Goal: Task Accomplishment & Management: Complete application form

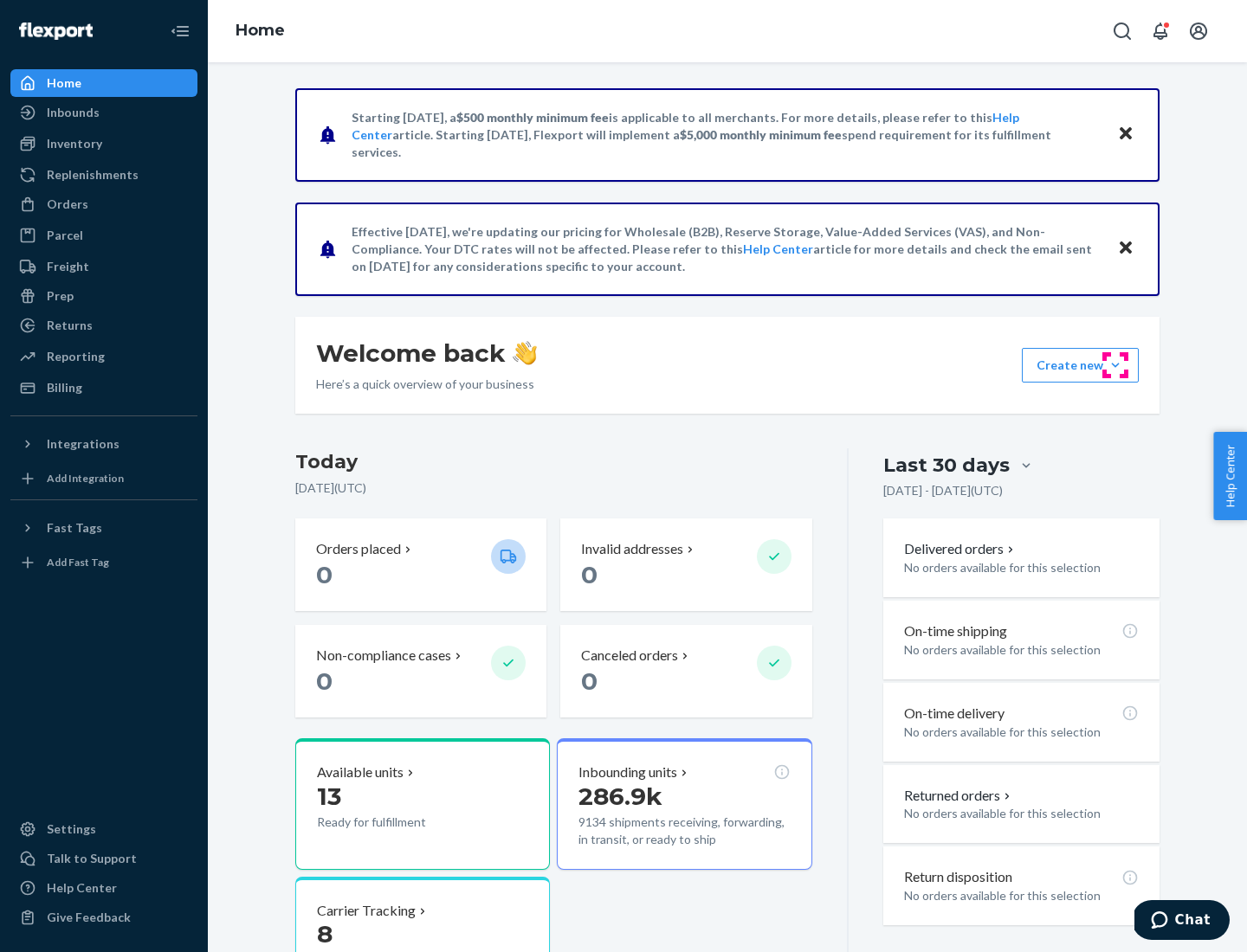
click at [1115, 365] on button "Create new Create new inbound Create new order Create new product" at bounding box center [1080, 365] width 117 height 35
click at [104, 113] on div "Inbounds" at bounding box center [104, 113] width 184 height 24
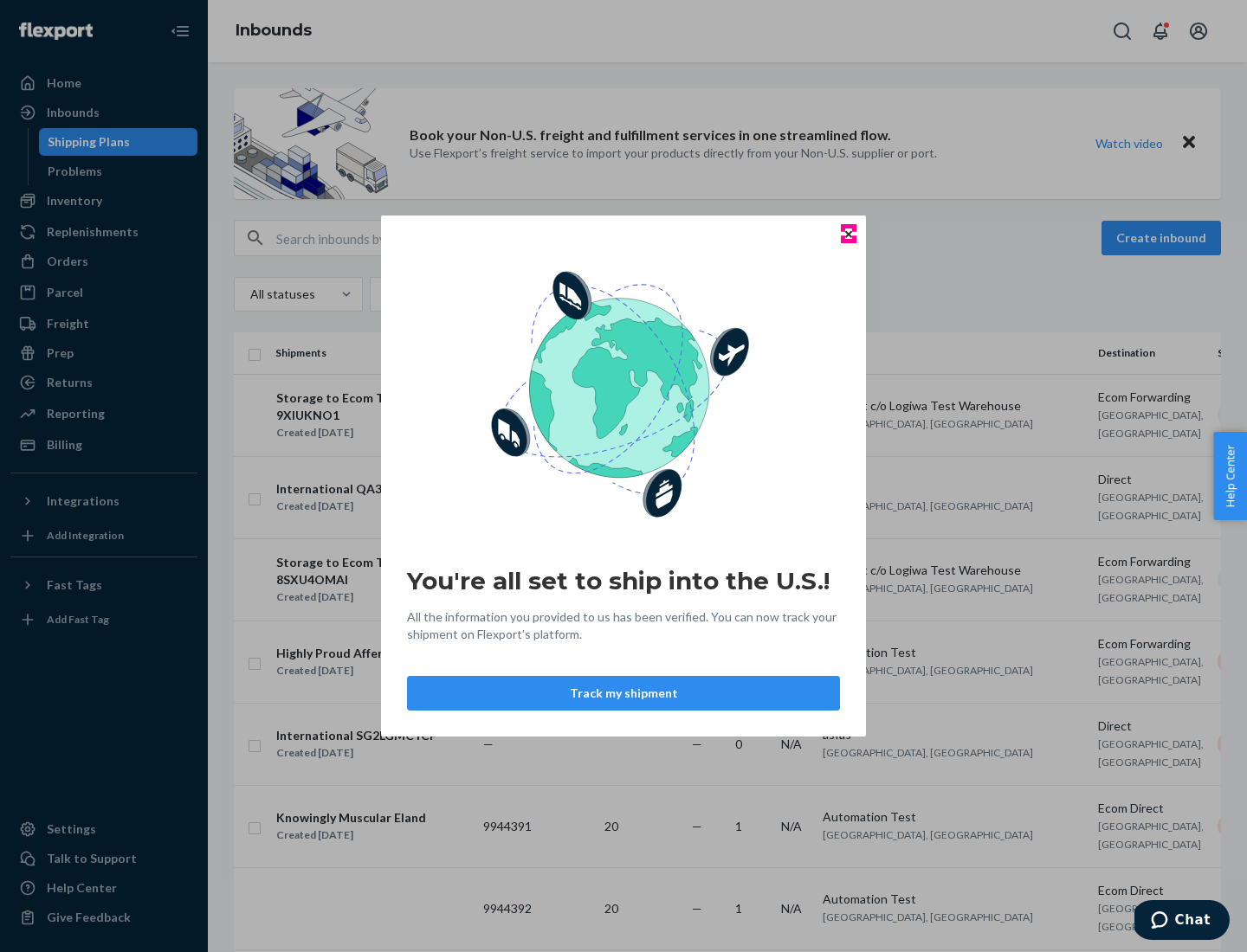
click at [847, 233] on icon "Close" at bounding box center [848, 233] width 7 height 7
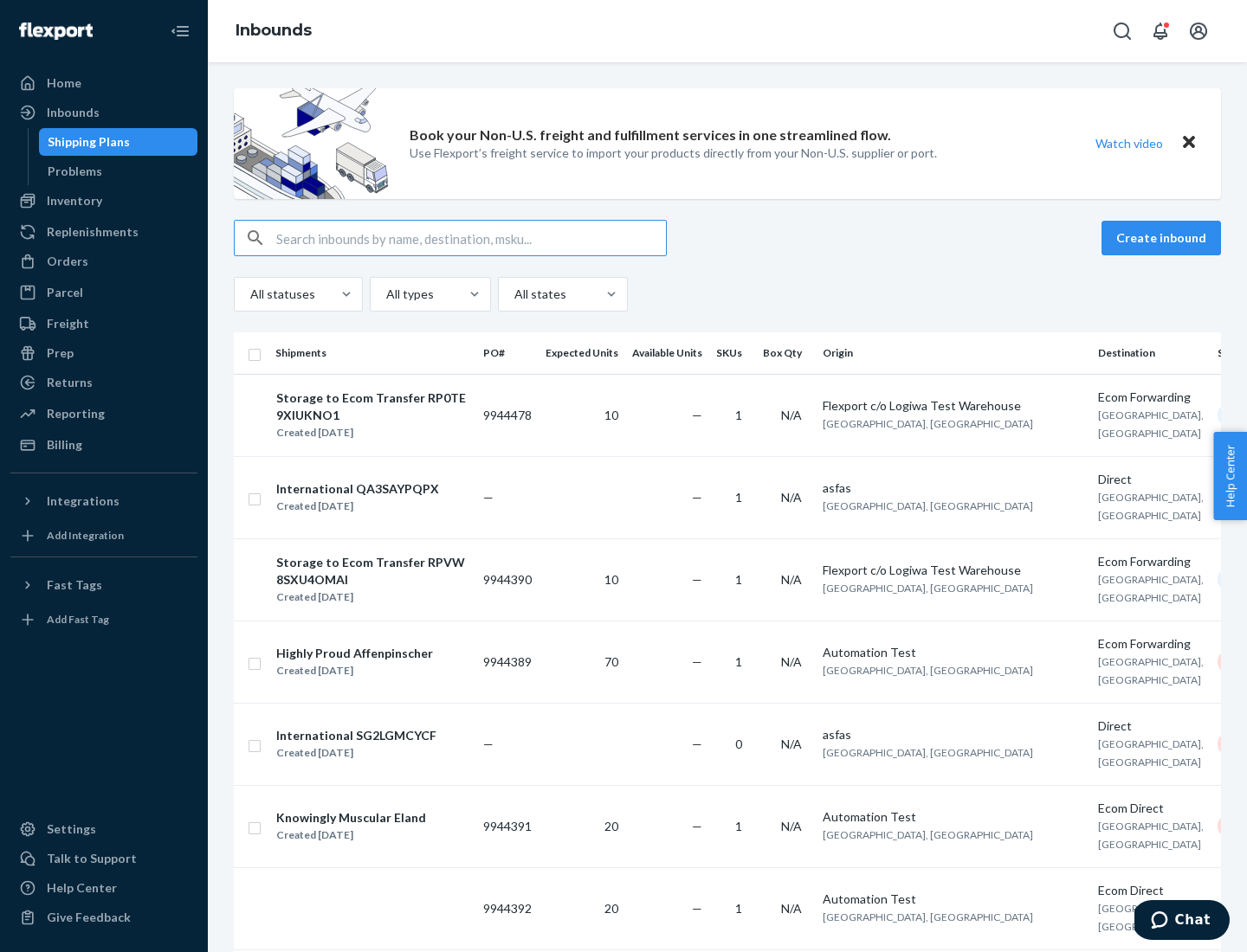
click at [1164, 238] on button "Create inbound" at bounding box center [1160, 238] width 120 height 35
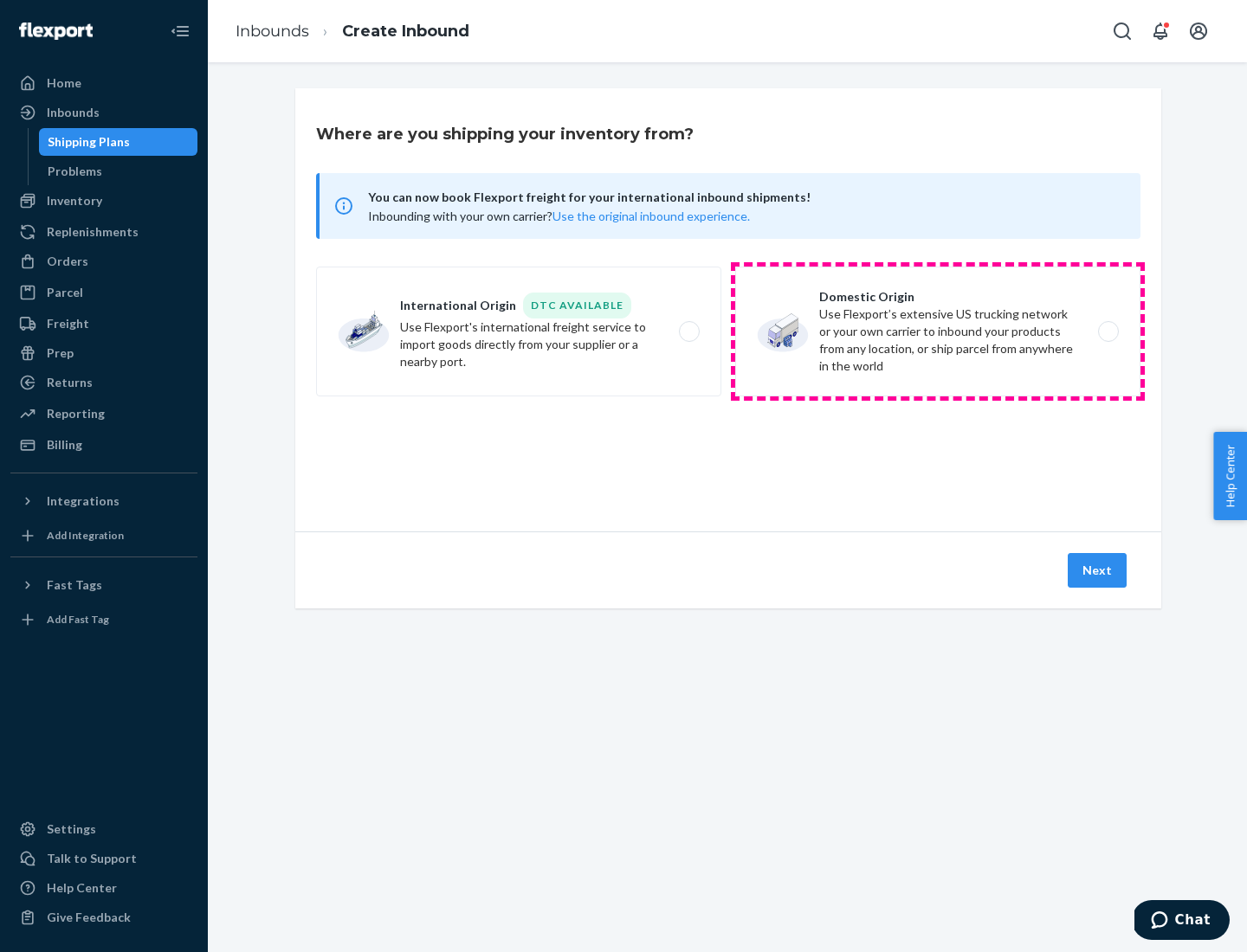
click at [937, 331] on label "Domestic Origin Use Flexport’s extensive US trucking network or your own carrie…" at bounding box center [937, 331] width 405 height 129
click at [1107, 331] on input "Domestic Origin Use Flexport’s extensive US trucking network or your own carrie…" at bounding box center [1112, 331] width 11 height 11
radio input "true"
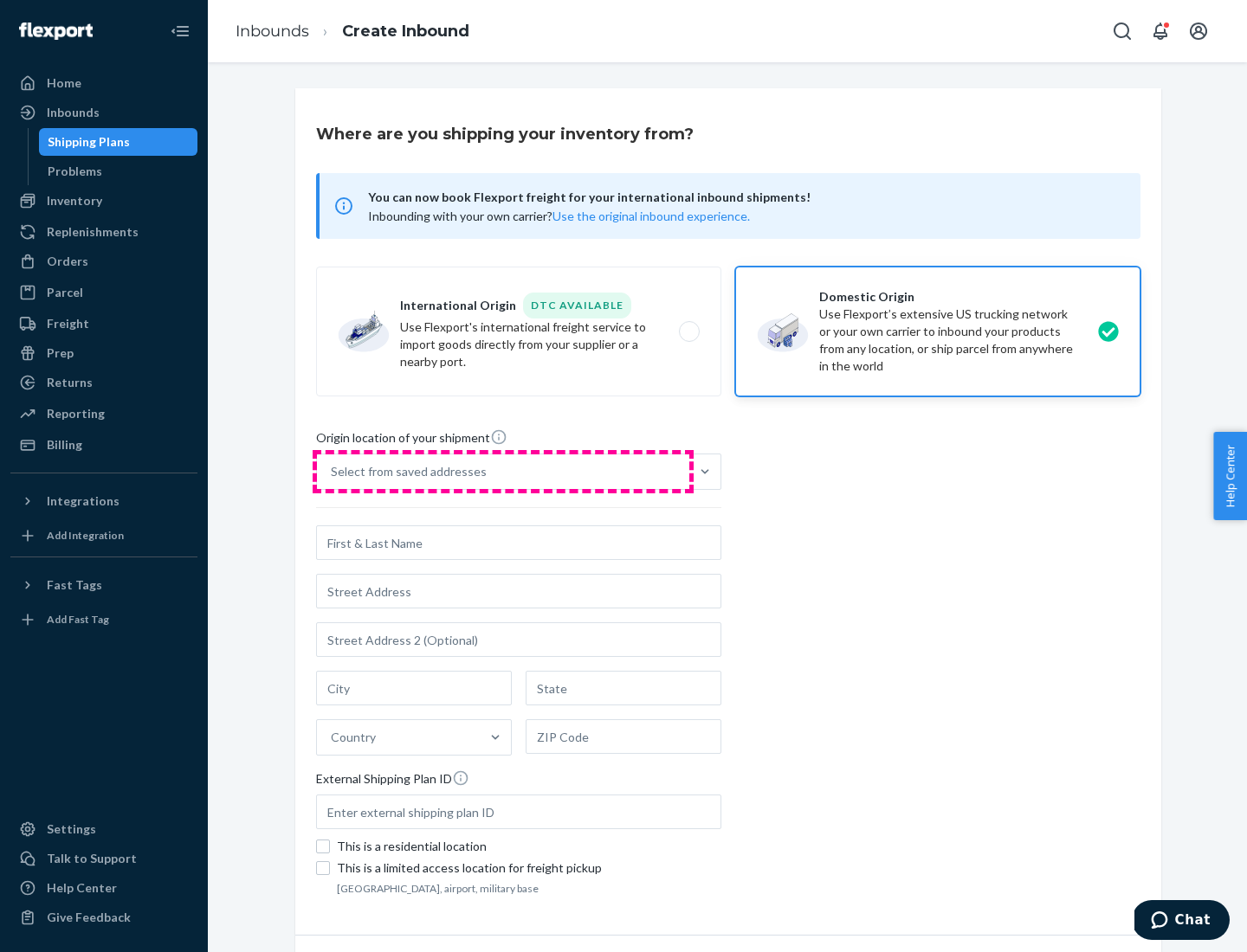
click at [503, 472] on div "Select from saved addresses" at bounding box center [503, 472] width 373 height 35
click at [332, 472] on input "Select from saved addresses" at bounding box center [331, 472] width 2 height 17
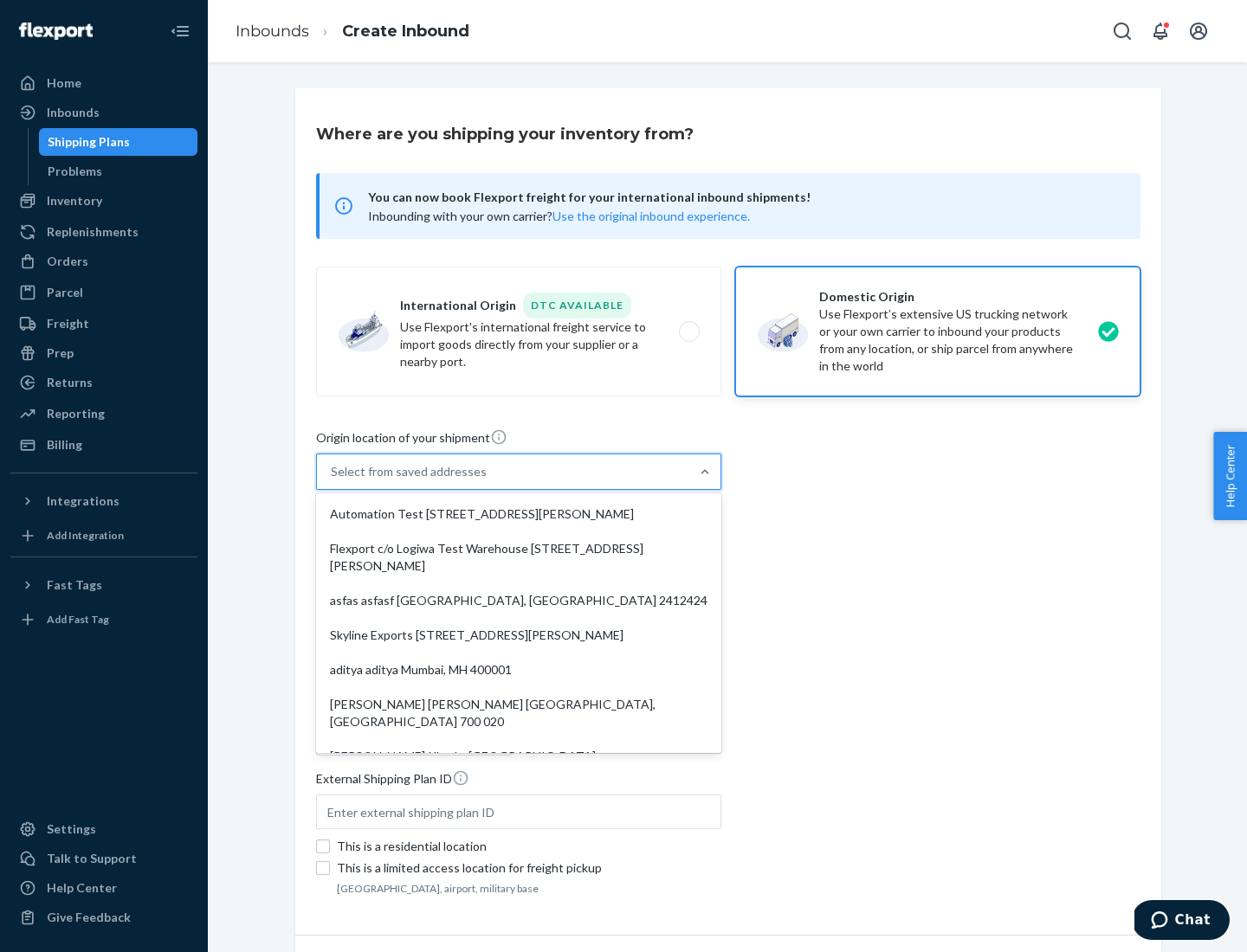
scroll to position [7, 0]
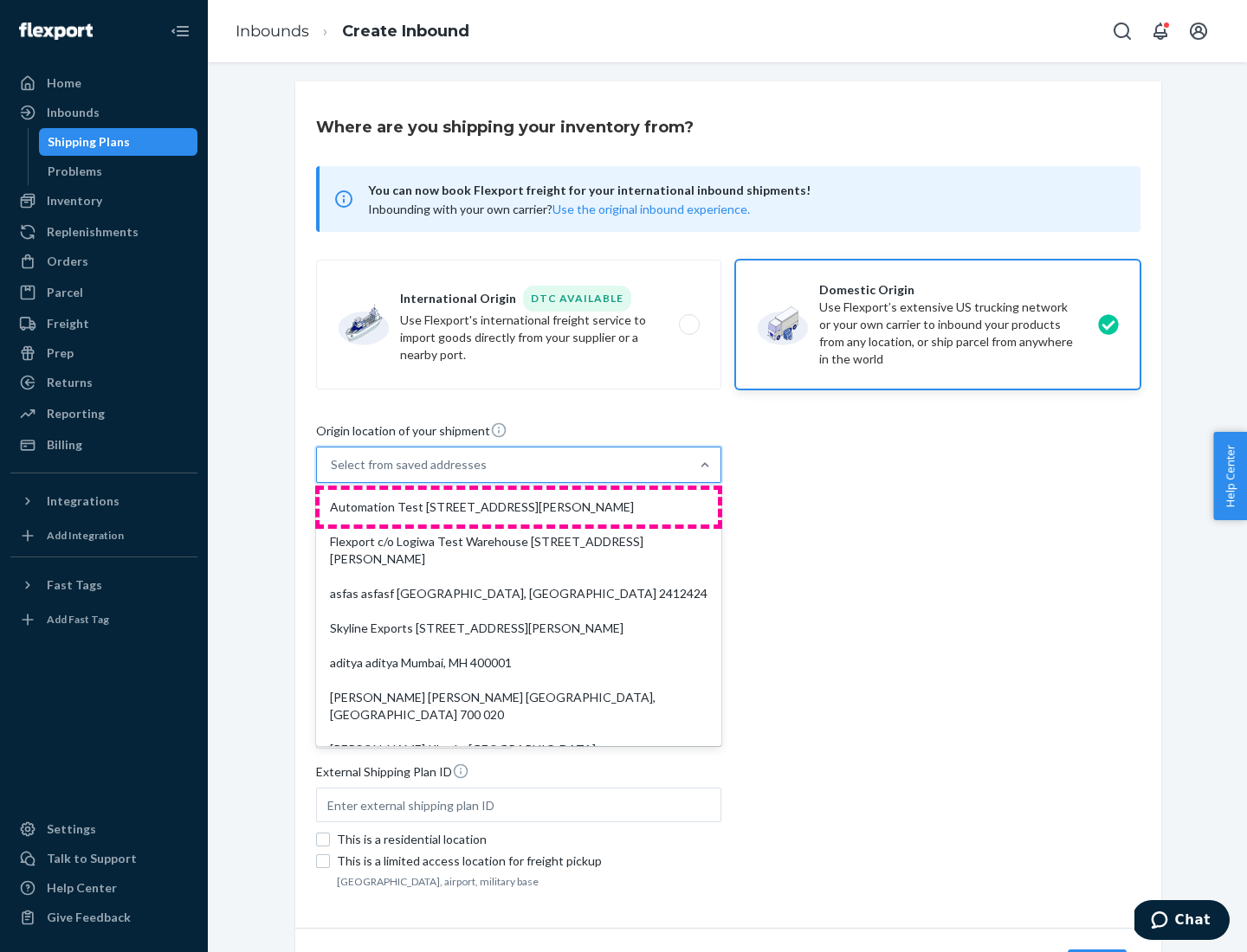
click at [519, 507] on div "Automation Test [STREET_ADDRESS][PERSON_NAME]" at bounding box center [518, 507] width 398 height 35
click at [332, 474] on input "option Automation Test [STREET_ADDRESS][PERSON_NAME]. 9 results available. Use …" at bounding box center [331, 465] width 2 height 17
type input "Automation Test"
type input "9th Floor"
type input "[GEOGRAPHIC_DATA]"
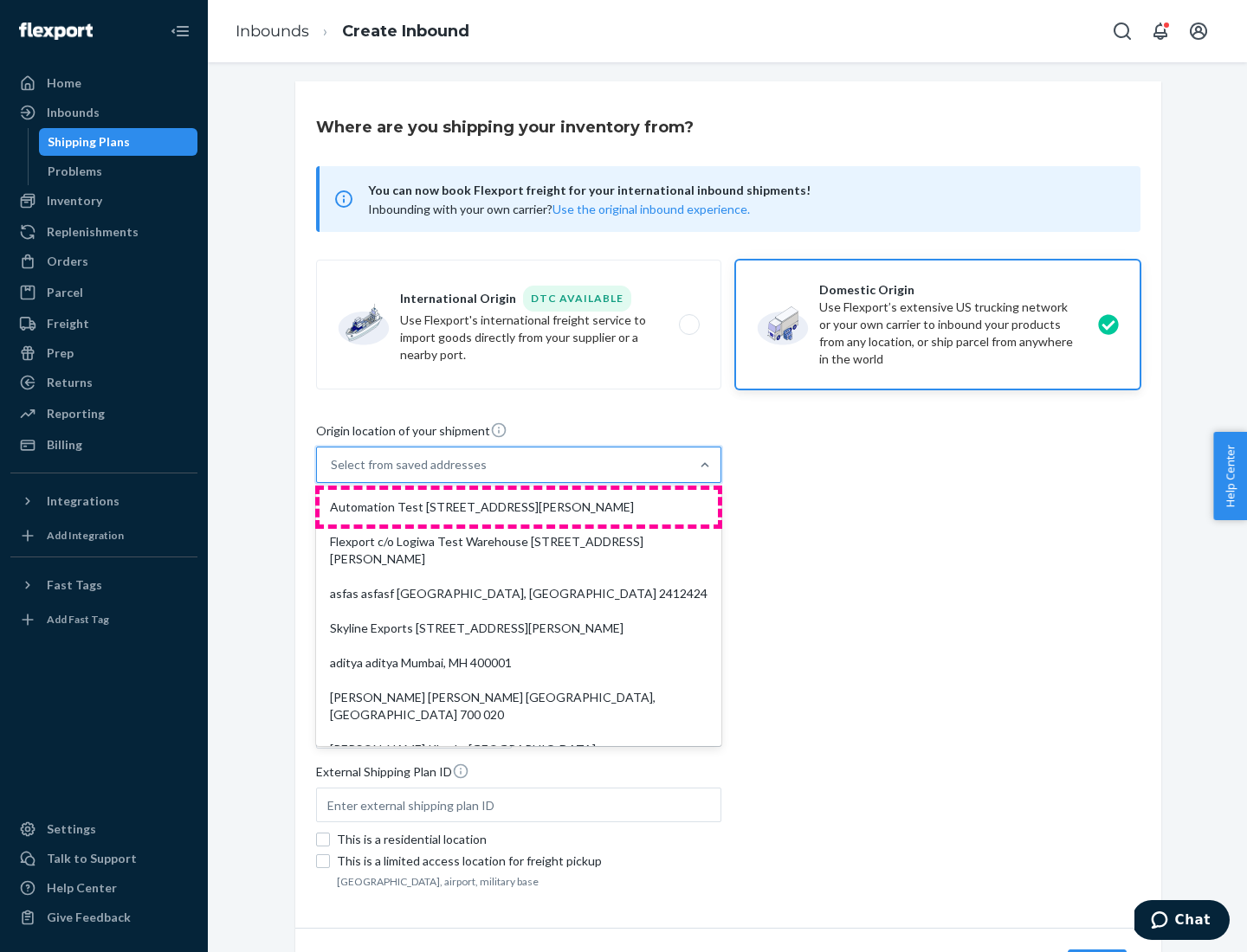
type input "CA"
type input "94104"
type input "[STREET_ADDRESS][PERSON_NAME]"
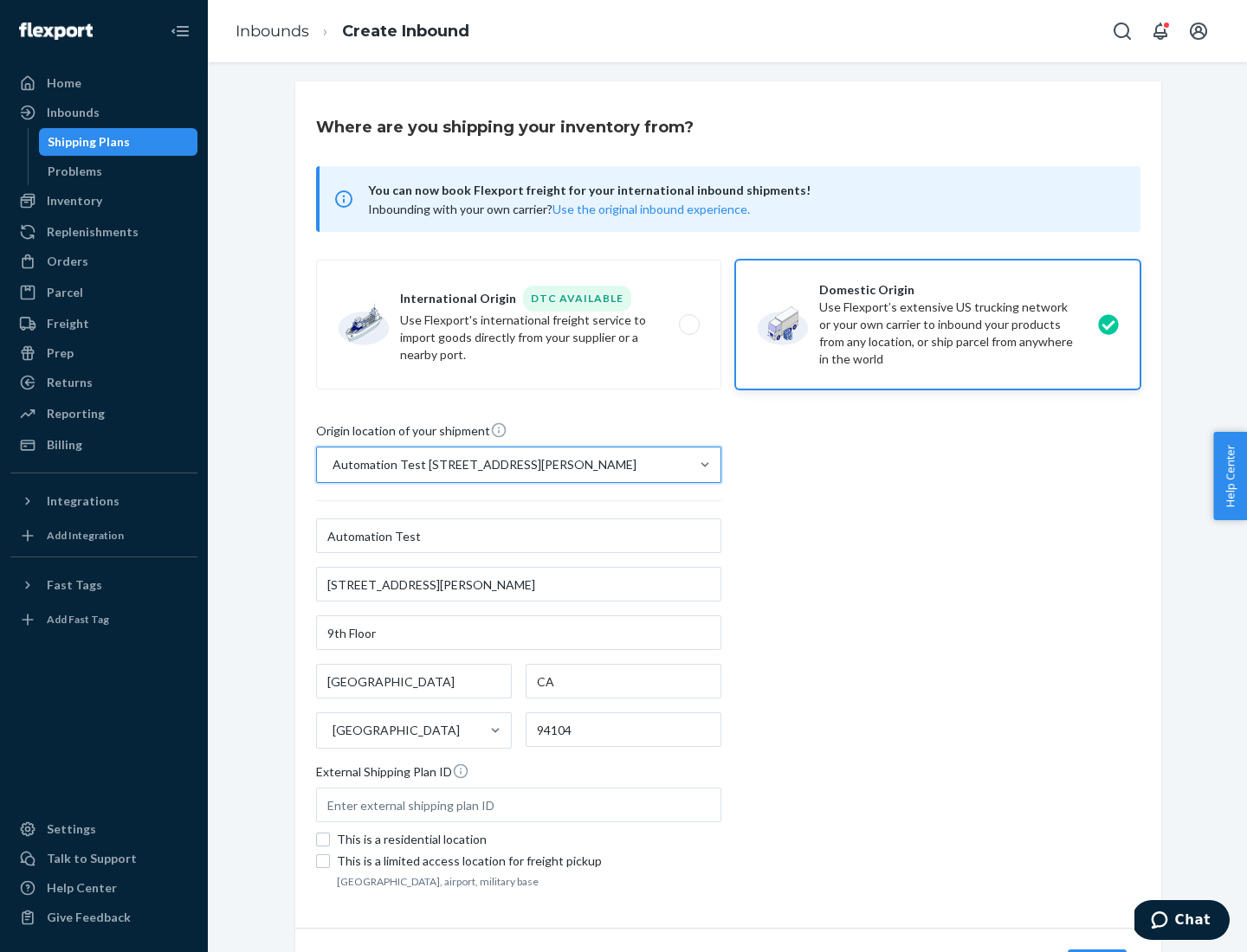
scroll to position [101, 0]
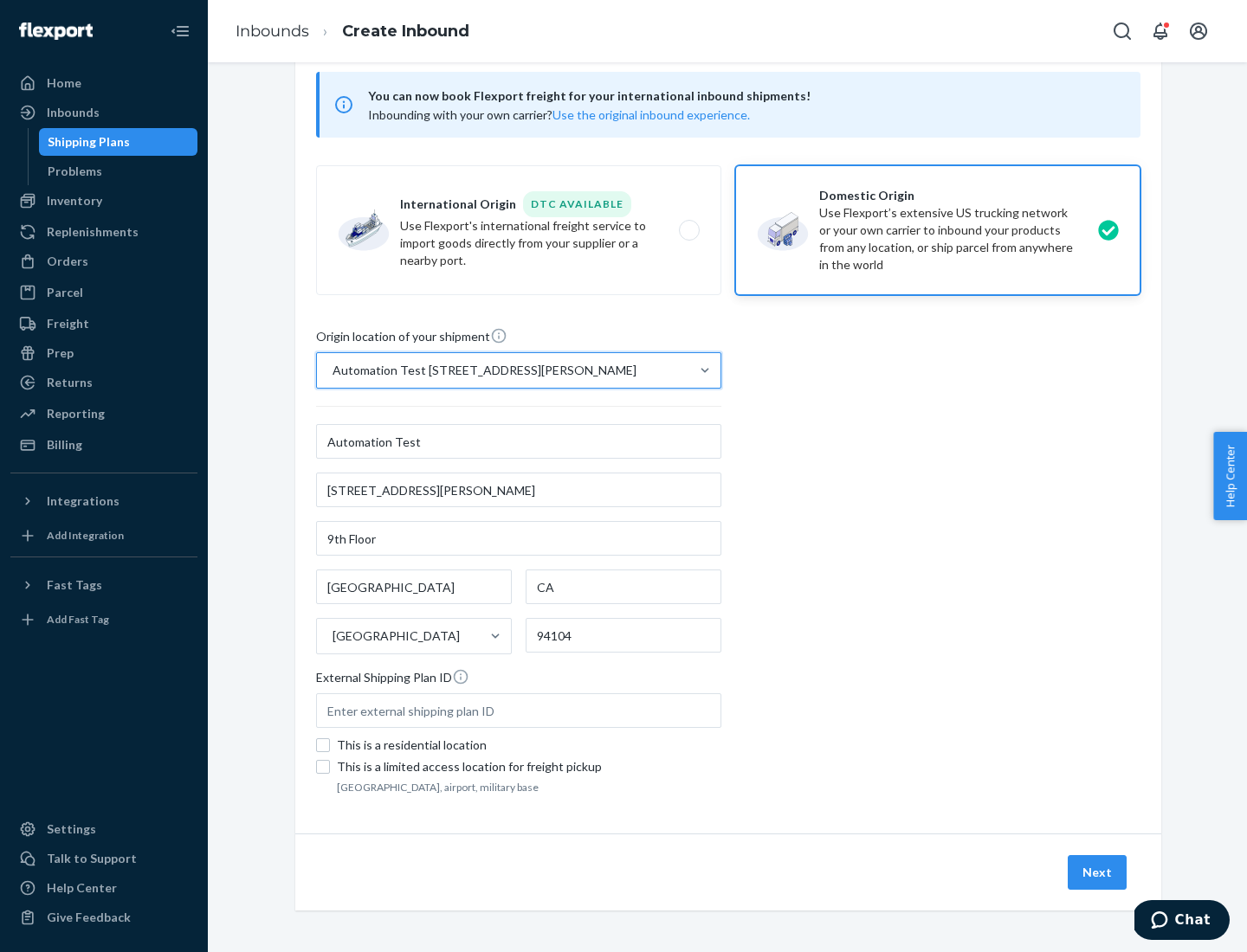
click at [1097, 872] on button "Next" at bounding box center [1097, 872] width 59 height 35
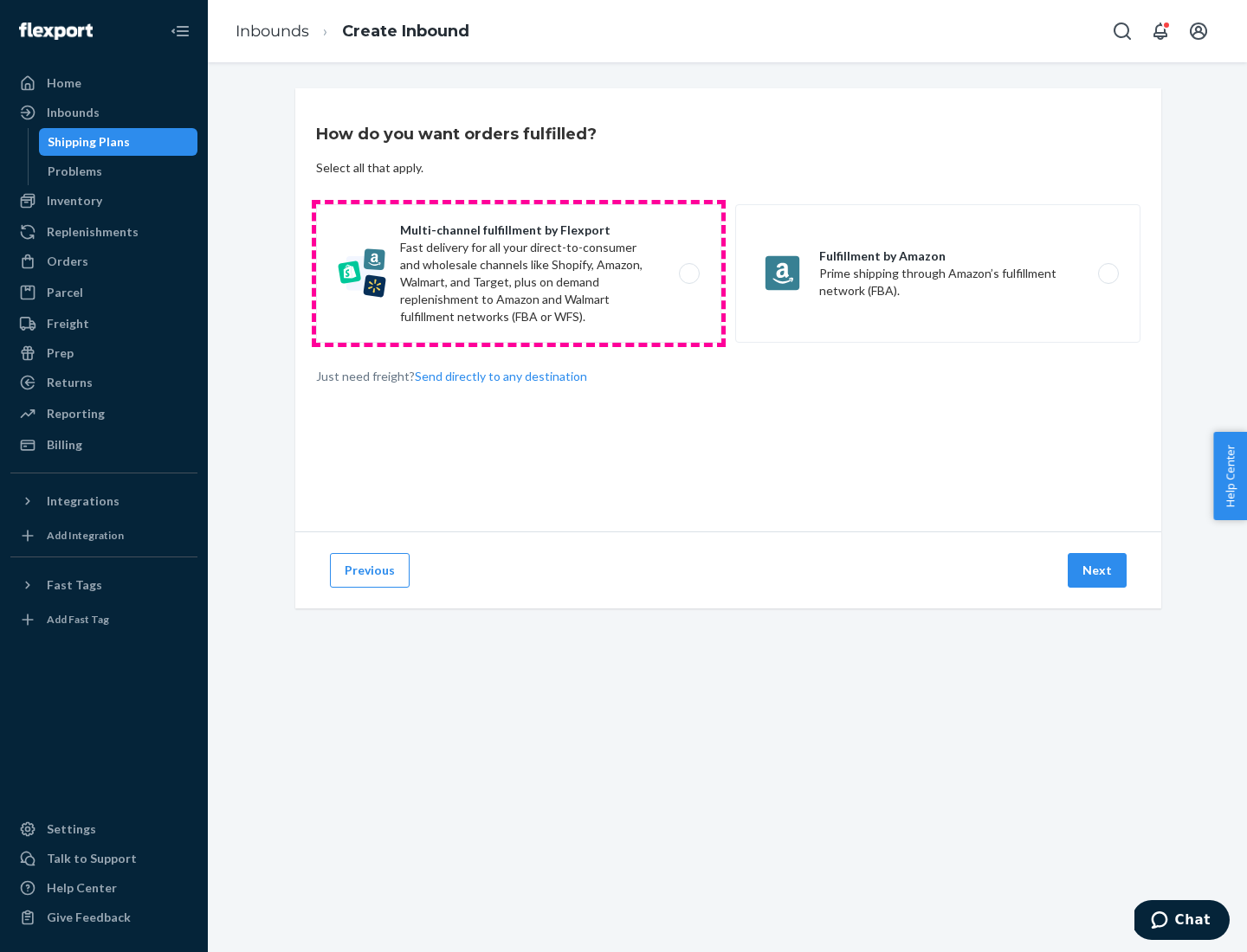
click at [519, 274] on label "Multi-channel fulfillment by Flexport Fast delivery for all your direct-to-cons…" at bounding box center [518, 274] width 405 height 138
click at [688, 274] on input "Multi-channel fulfillment by Flexport Fast delivery for all your direct-to-cons…" at bounding box center [693, 274] width 11 height 11
radio input "true"
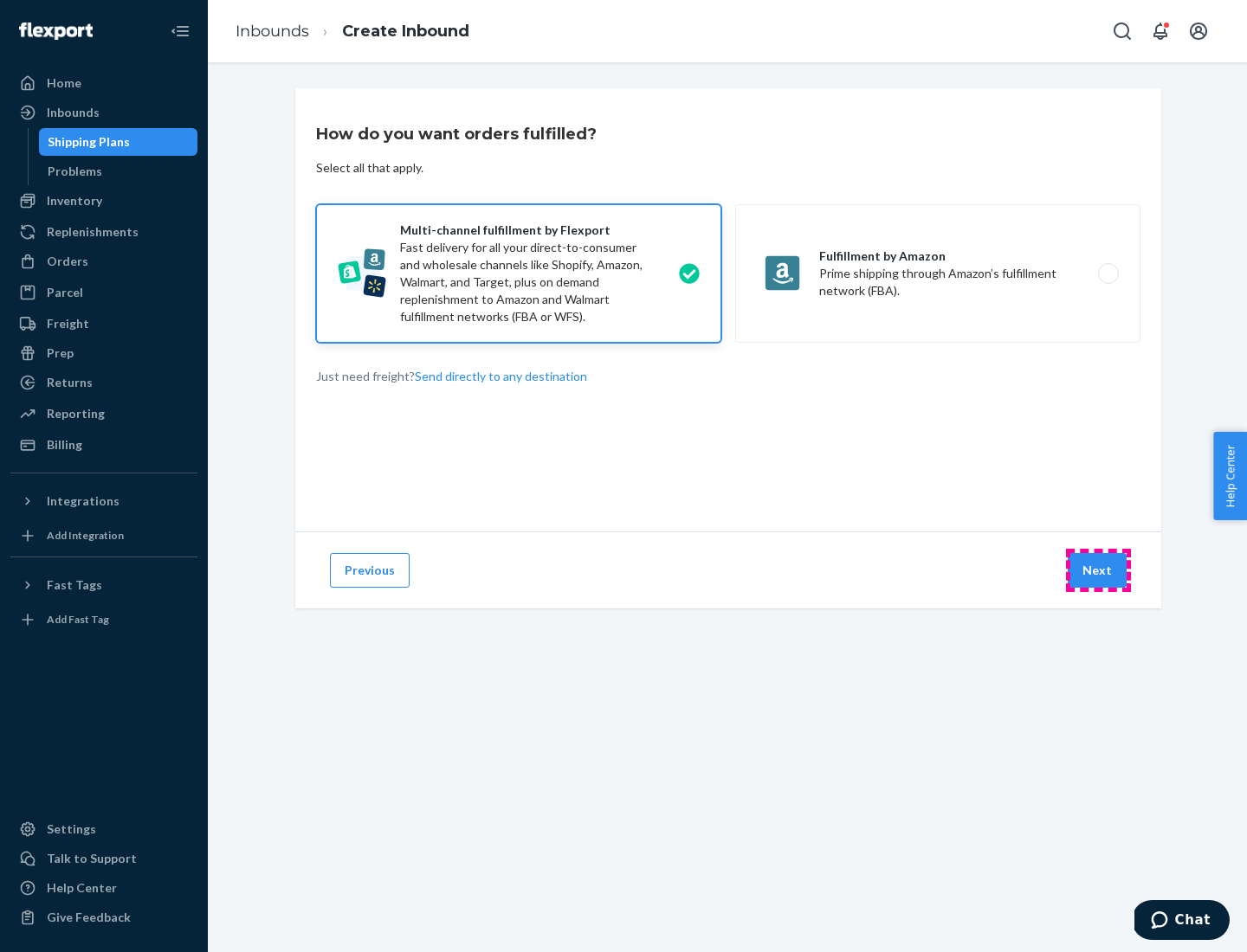
click at [1097, 570] on button "Next" at bounding box center [1097, 571] width 59 height 35
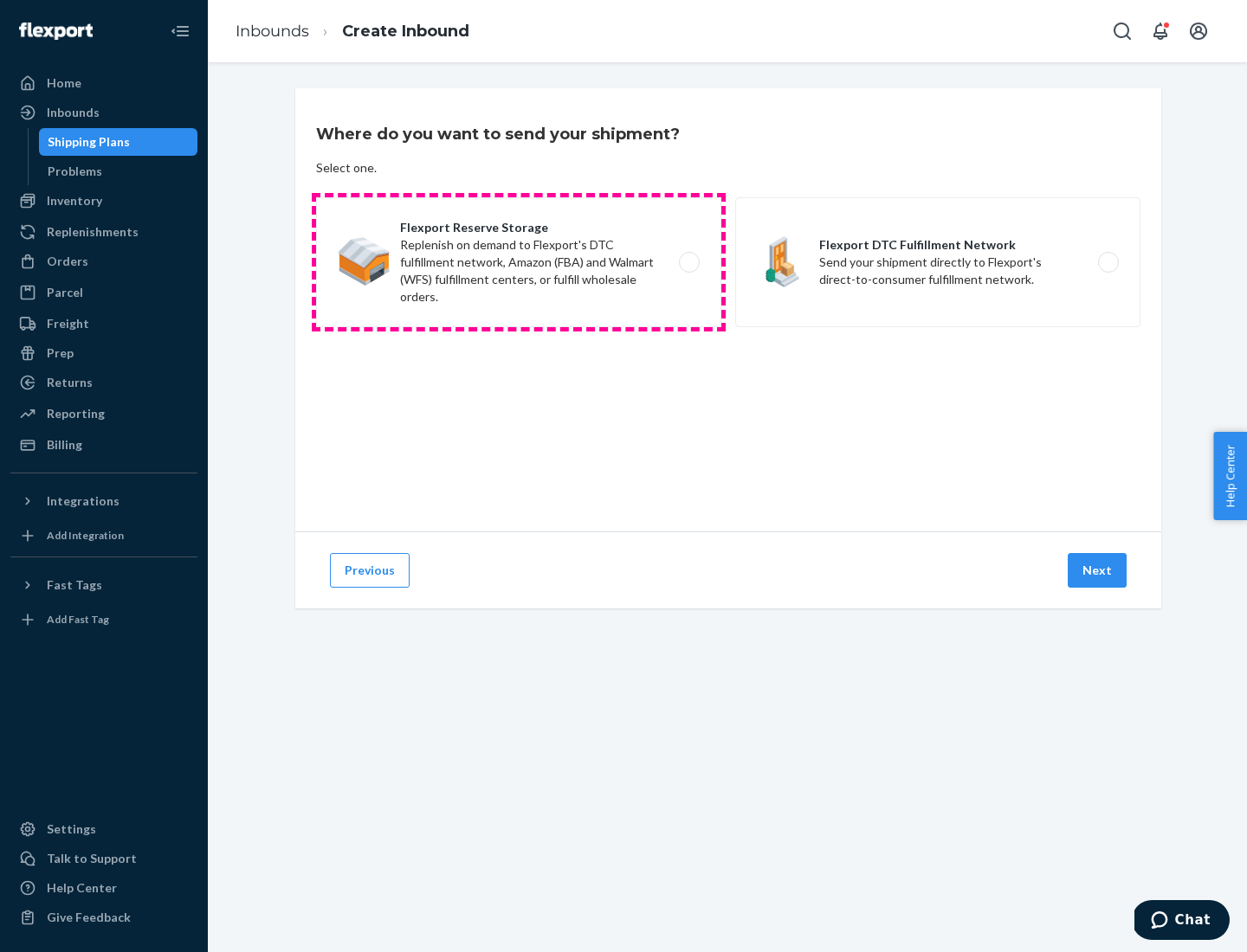
click at [519, 262] on label "Flexport Reserve Storage Replenish on demand to Flexport's DTC fulfillment netw…" at bounding box center [518, 262] width 405 height 129
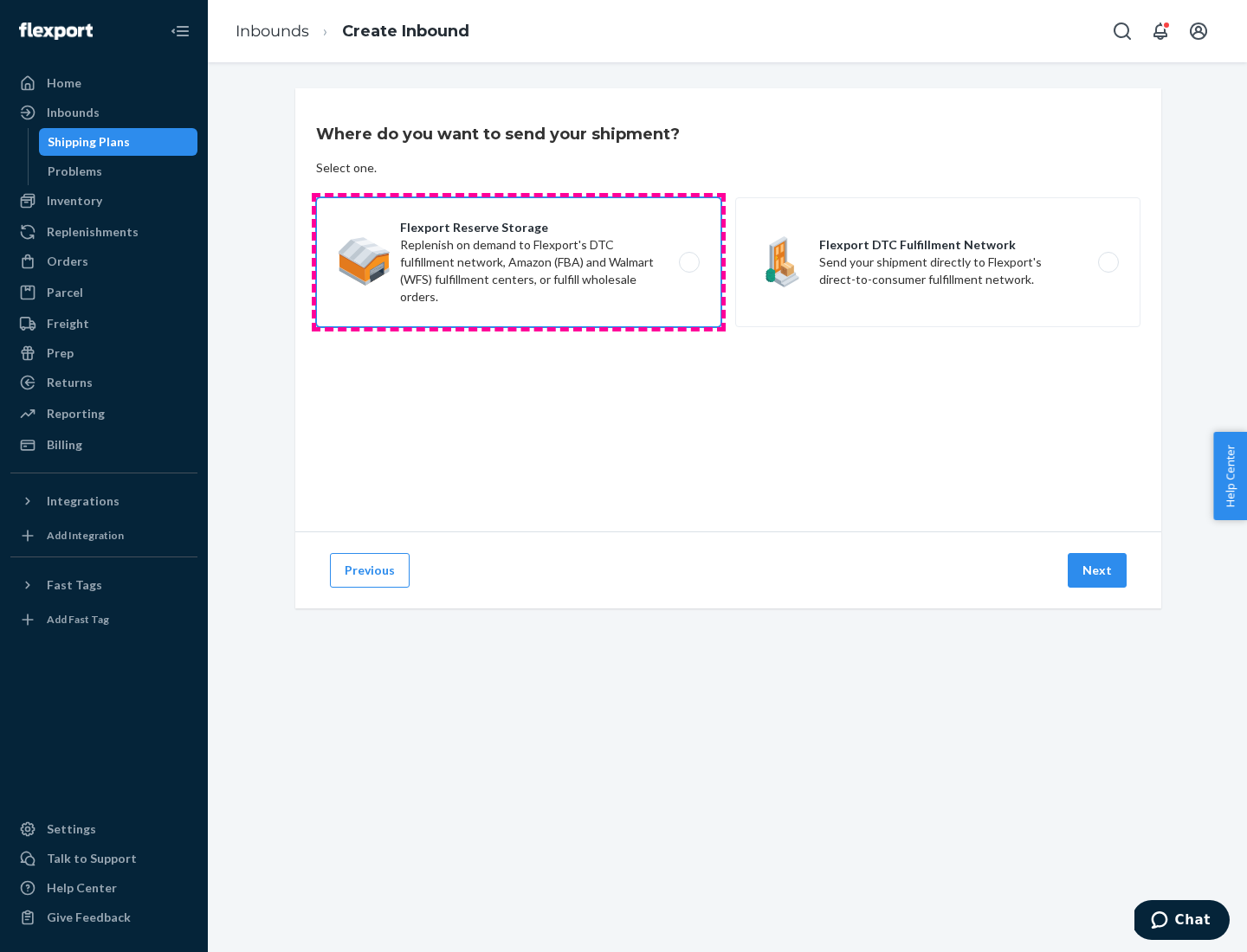
click at [688, 262] on input "Flexport Reserve Storage Replenish on demand to Flexport's DTC fulfillment netw…" at bounding box center [693, 262] width 11 height 11
radio input "true"
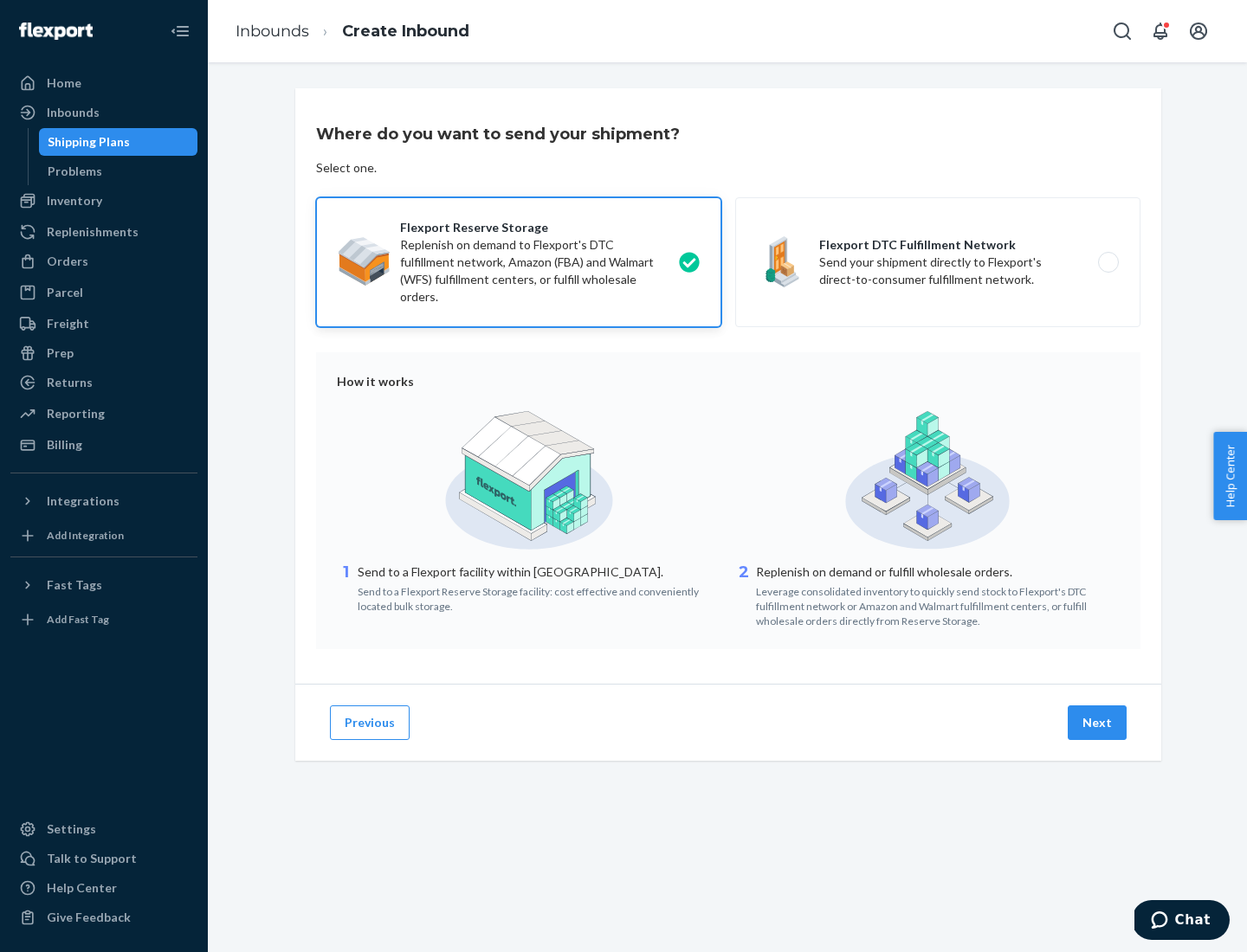
click at [1097, 723] on button "Next" at bounding box center [1097, 723] width 59 height 35
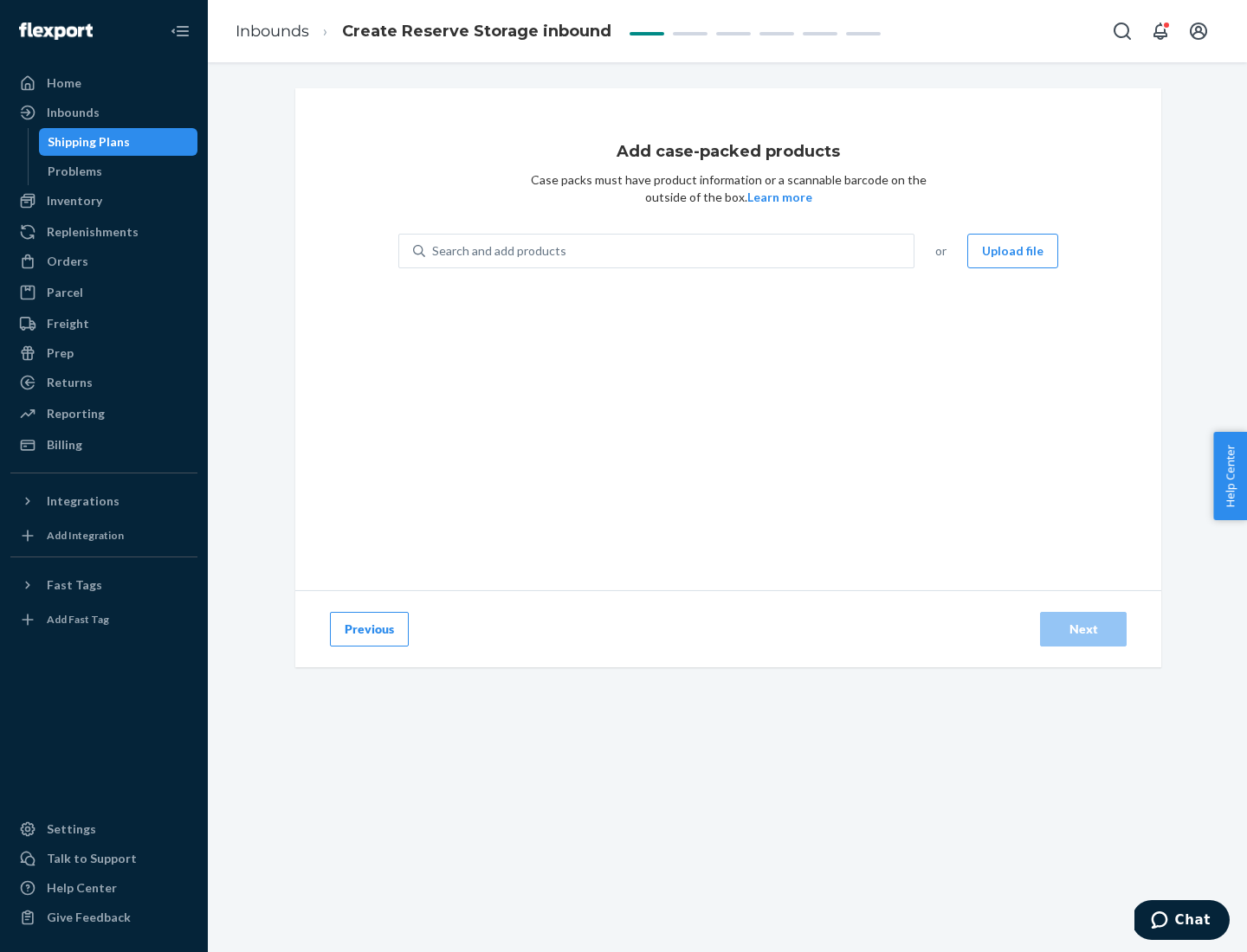
click at [670, 251] on div "Search and add products" at bounding box center [669, 251] width 488 height 31
click at [434, 251] on input "Search and add products" at bounding box center [433, 251] width 2 height 17
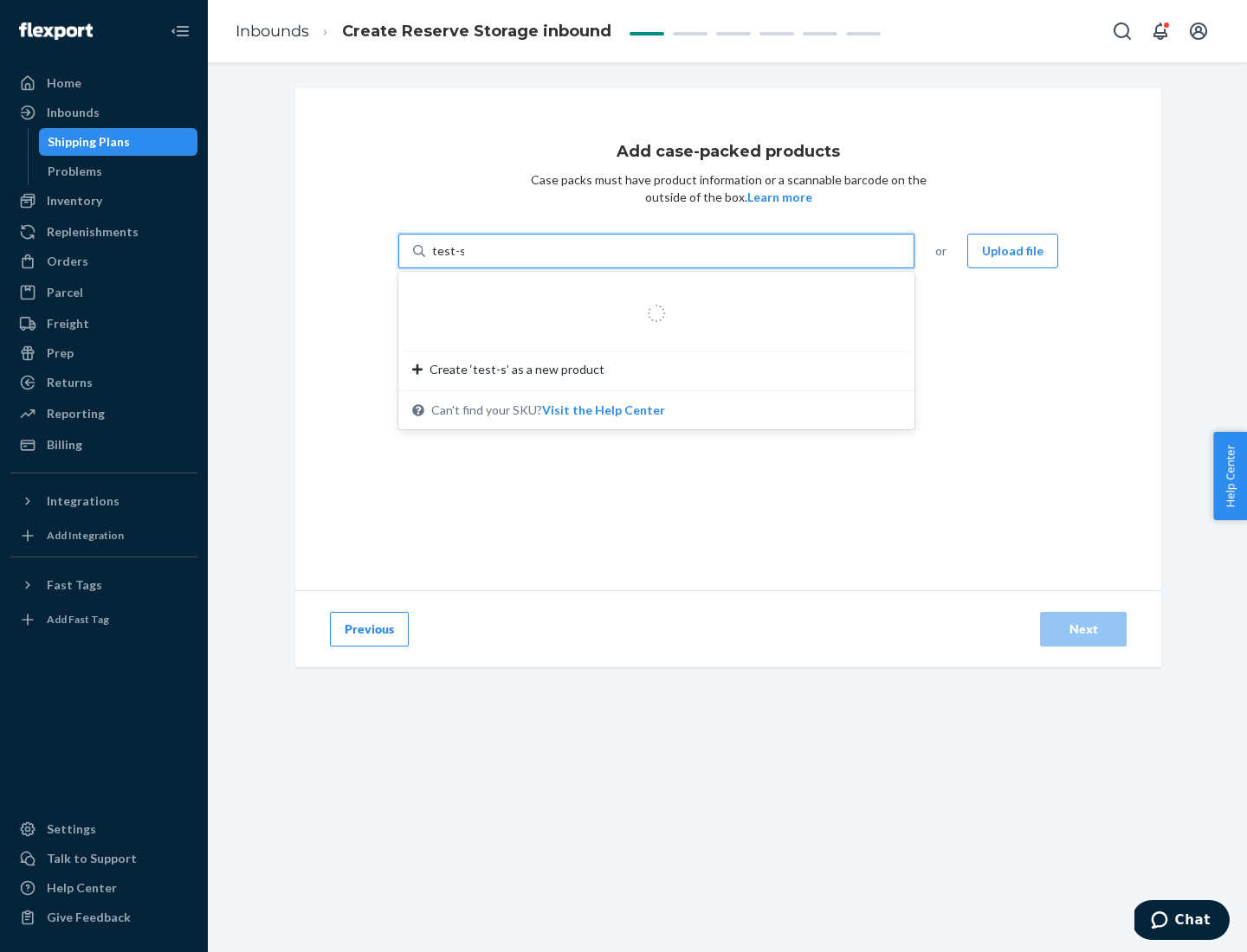
type input "test-syn"
click at [650, 293] on div "test - syn - test" at bounding box center [649, 293] width 475 height 17
click at [477, 260] on input "test-syn" at bounding box center [454, 251] width 45 height 17
type input "1"
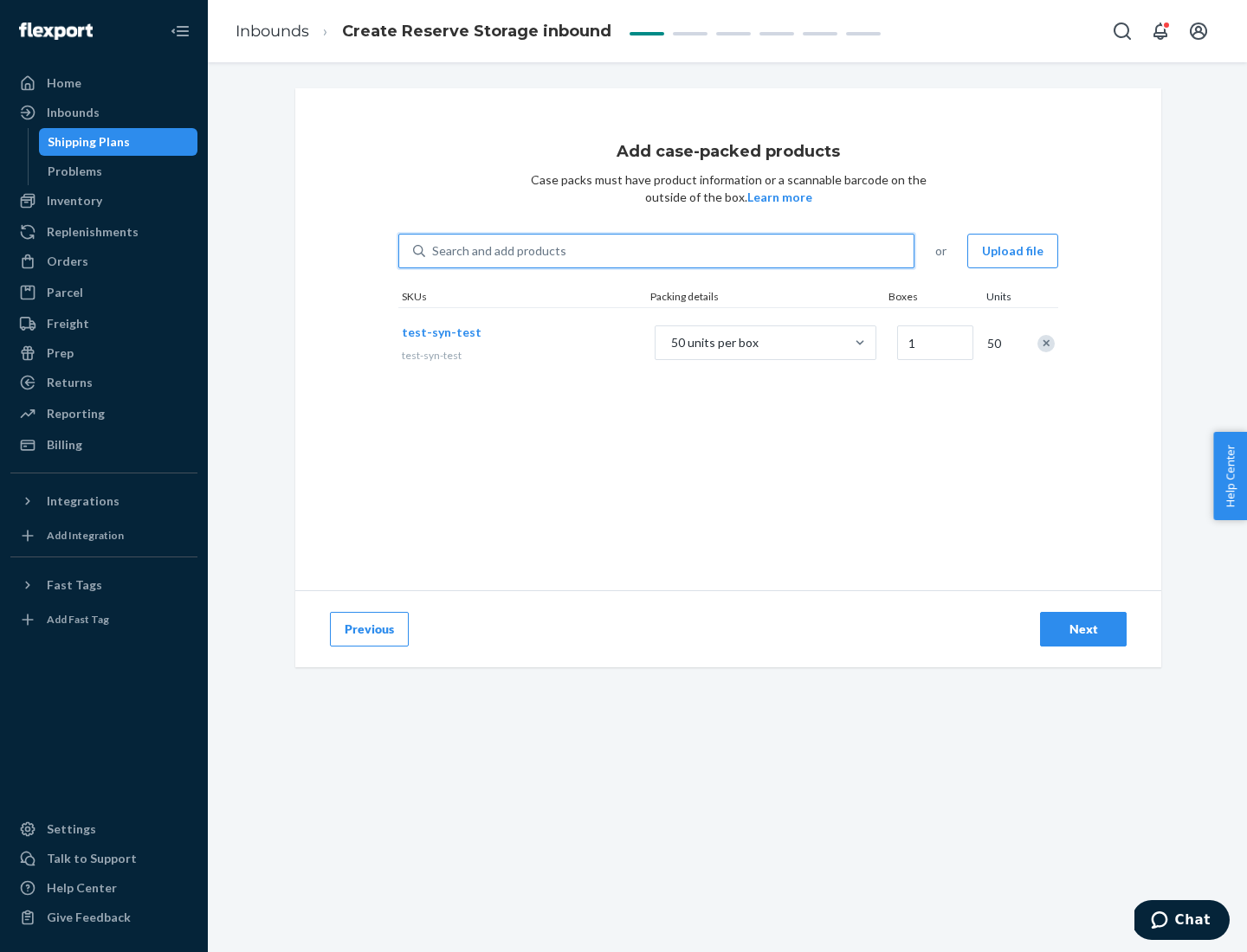
click at [1083, 629] on div "Next" at bounding box center [1083, 629] width 57 height 17
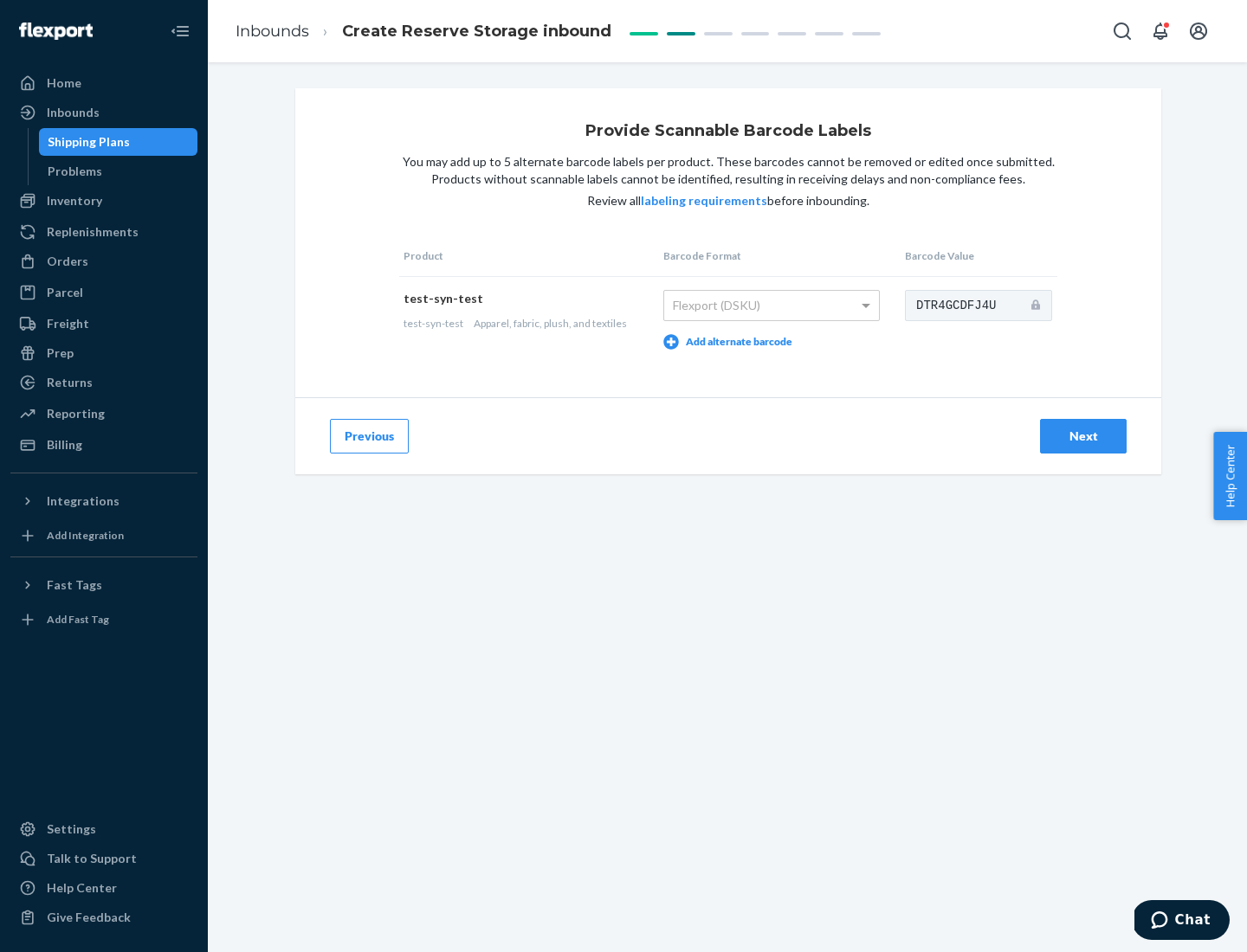
click at [1083, 435] on div "Next" at bounding box center [1083, 436] width 57 height 17
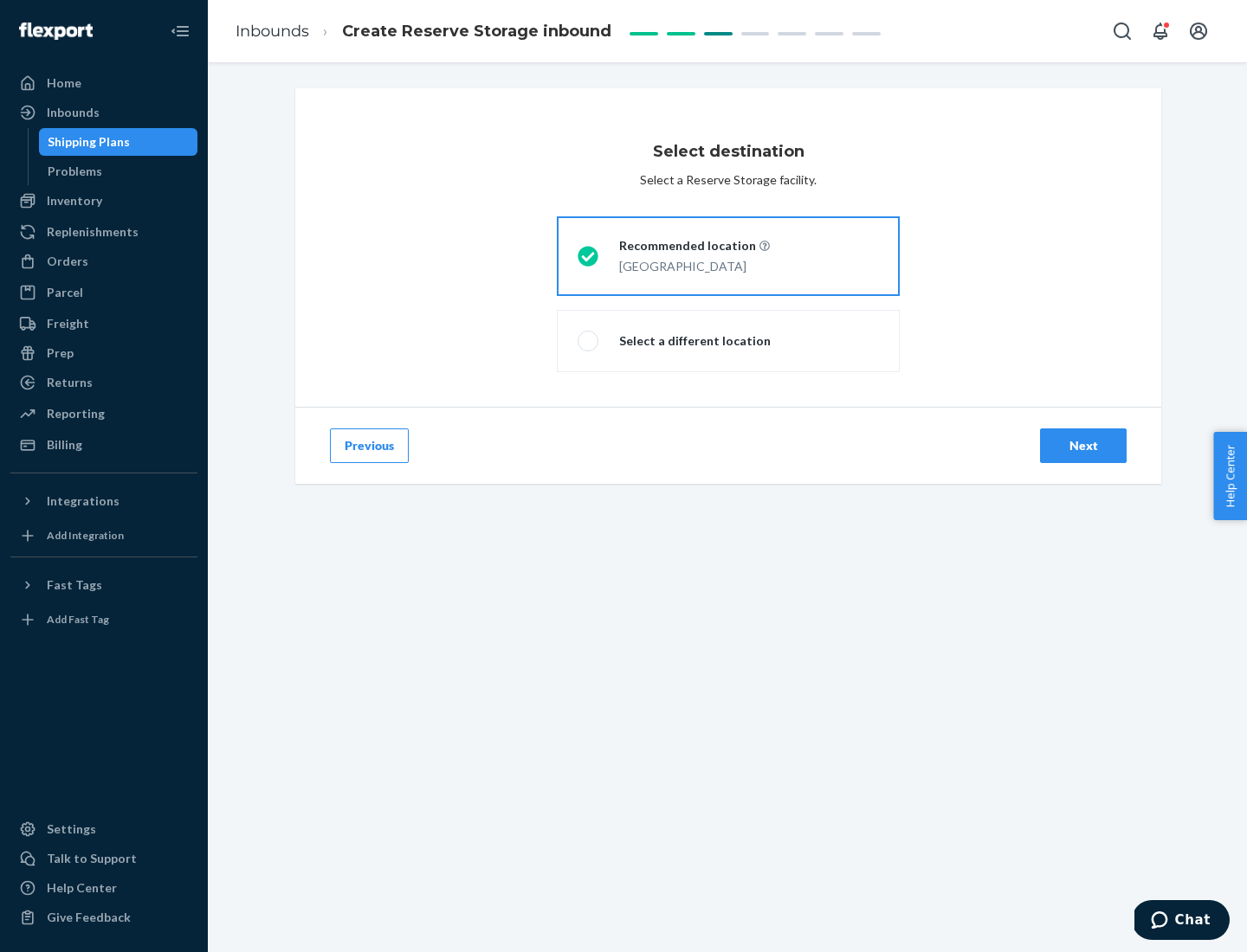
click at [1083, 446] on div "Next" at bounding box center [1083, 446] width 57 height 17
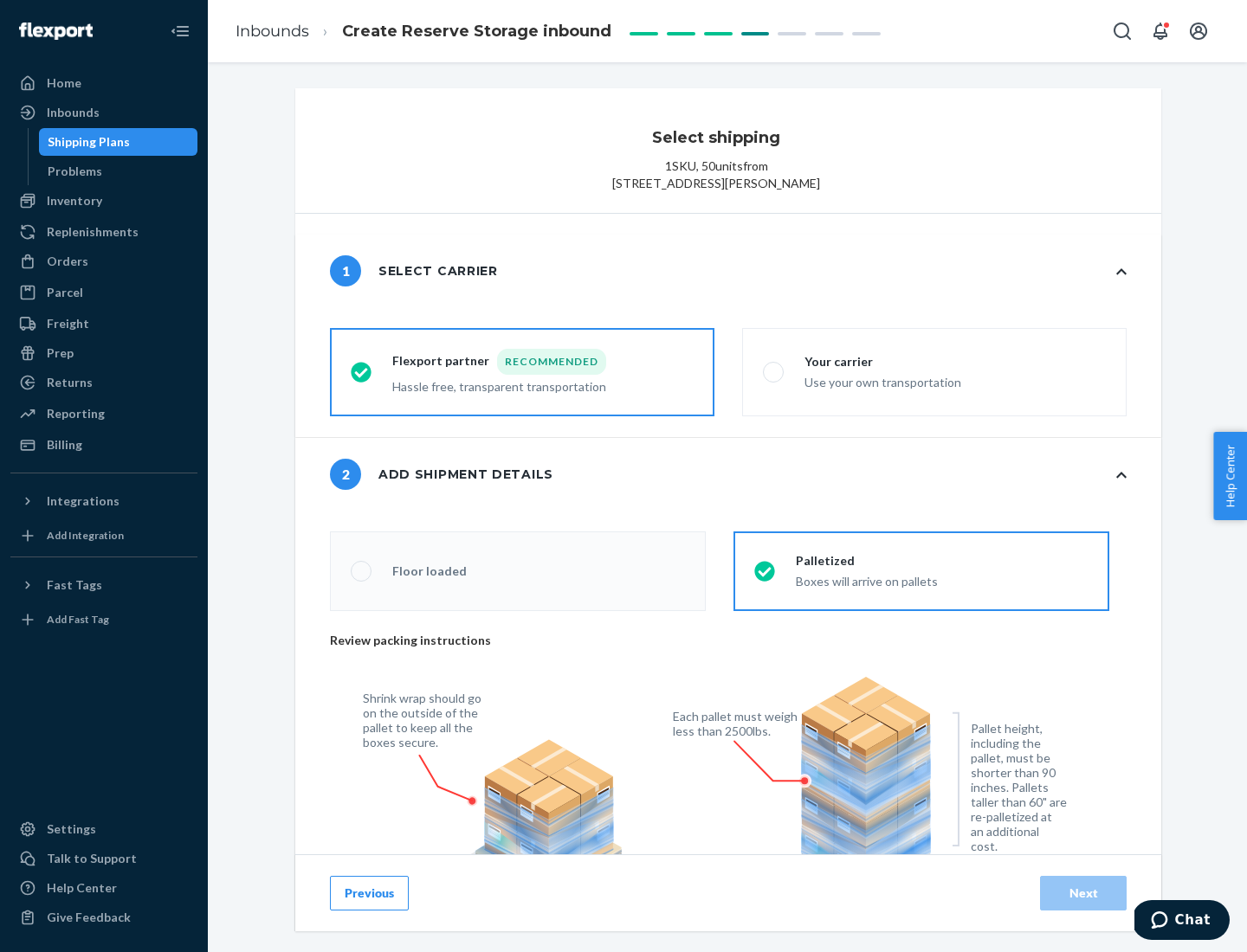
radio input "false"
type input "1"
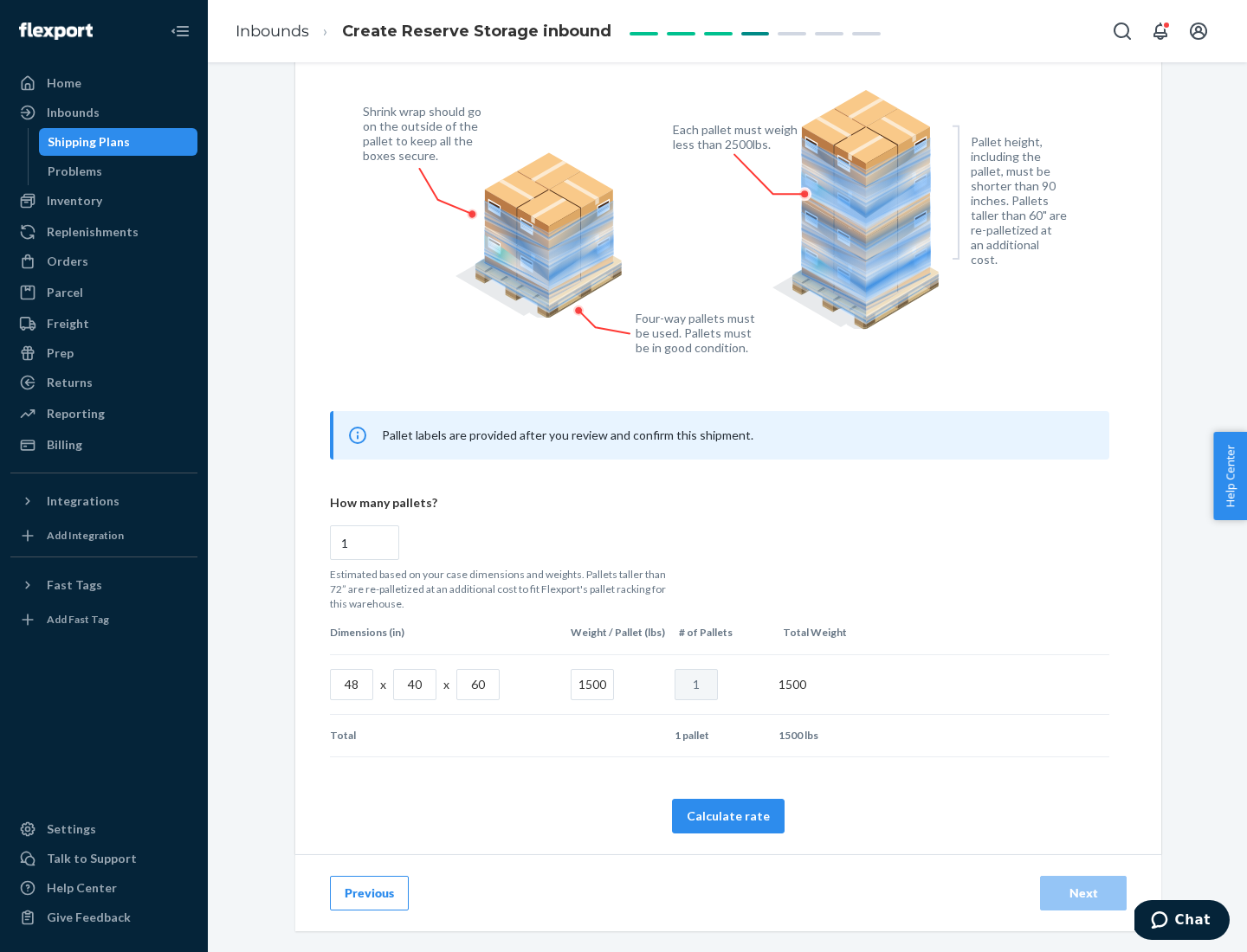
click at [728, 816] on button "Calculate rate" at bounding box center [728, 816] width 113 height 35
radio input "false"
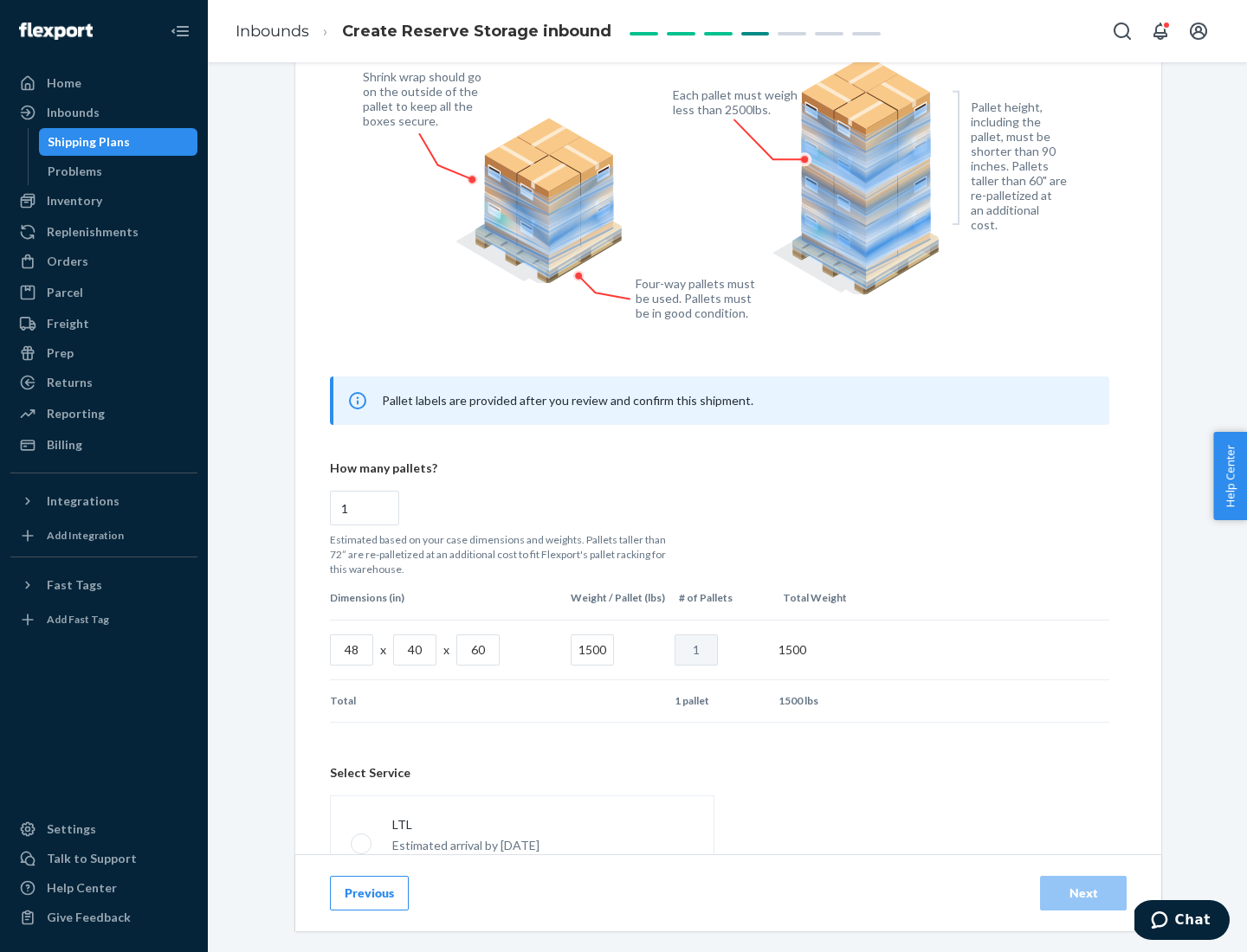
scroll to position [765, 0]
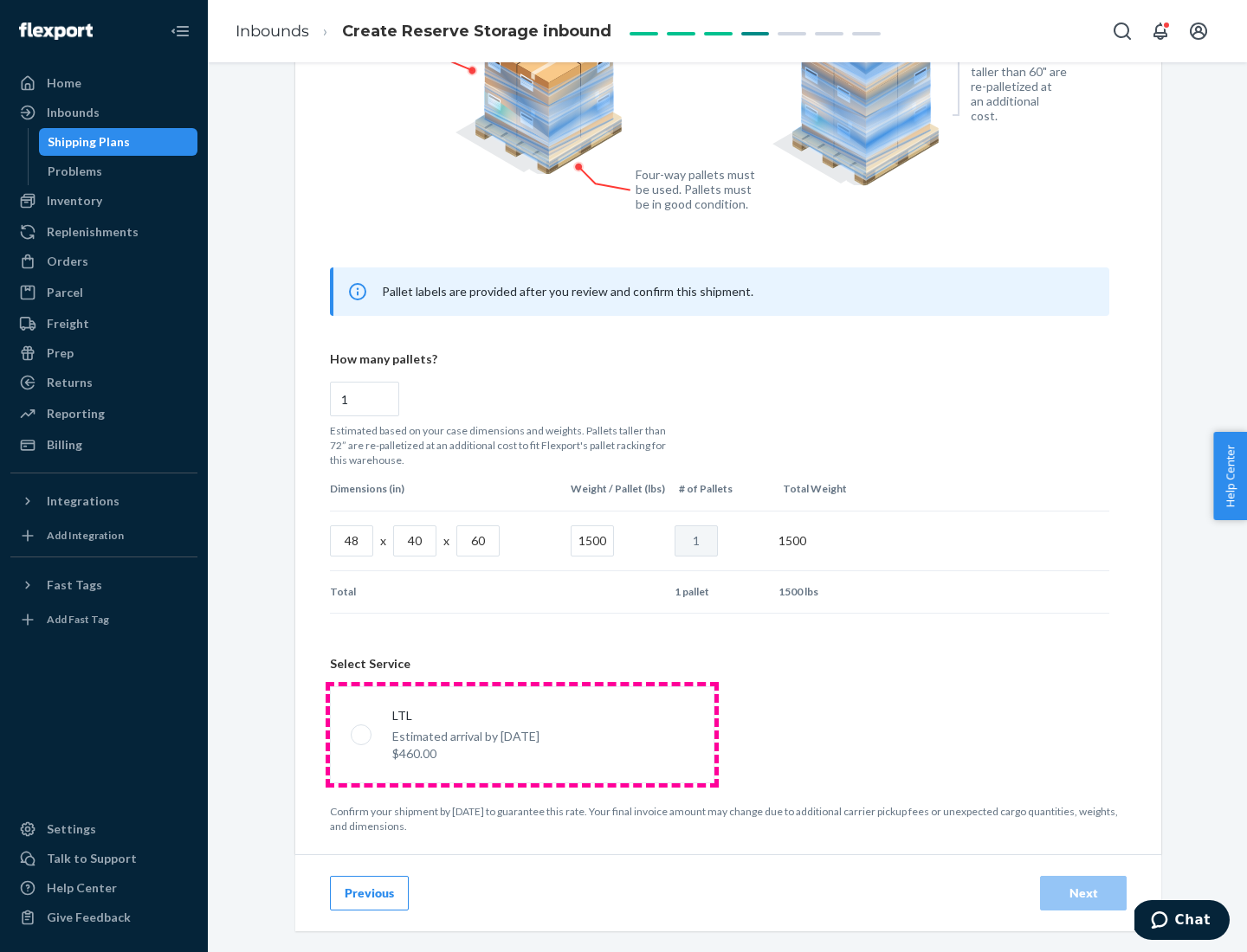
click at [521, 734] on p "Estimated arrival by [DATE]" at bounding box center [465, 737] width 147 height 17
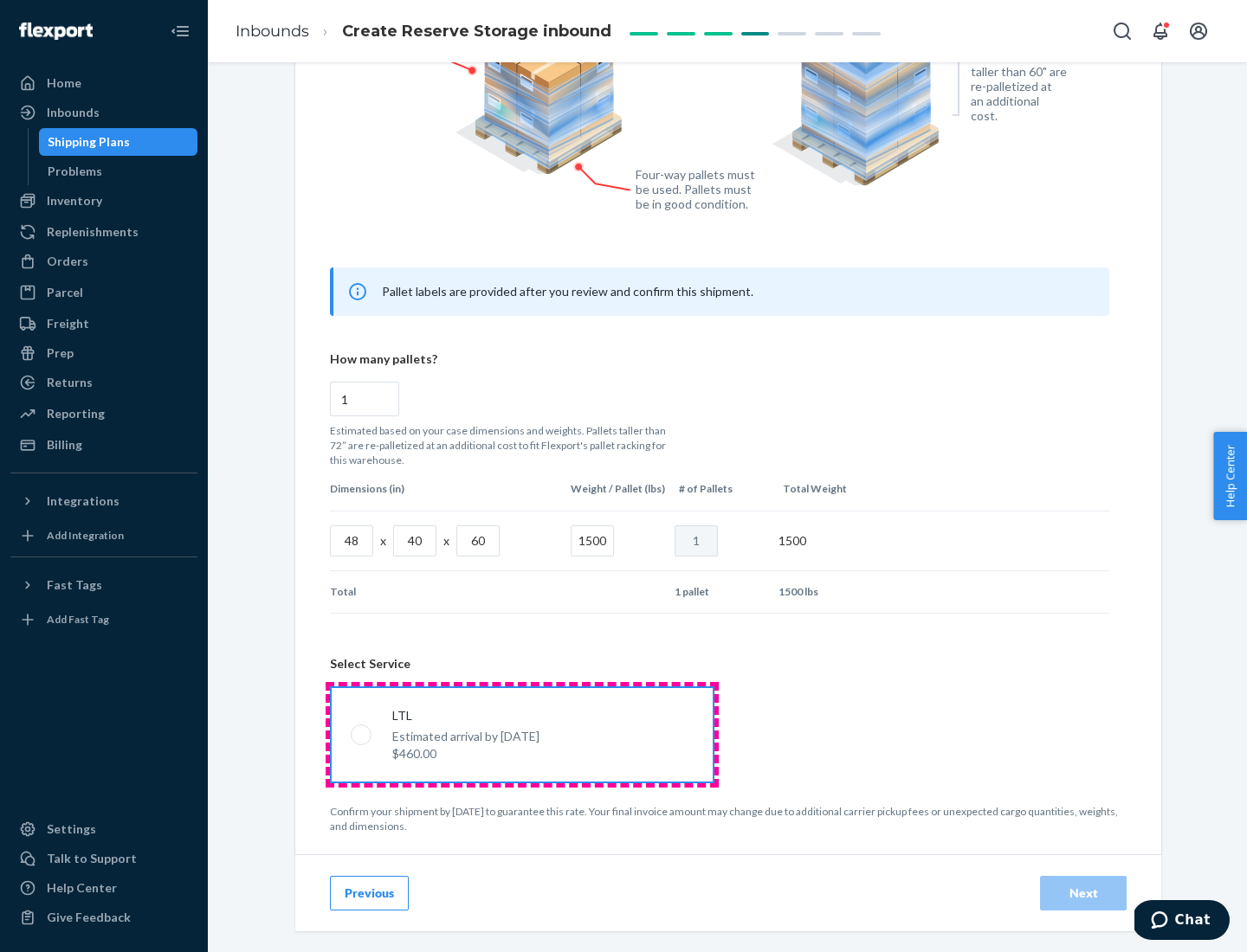
click at [362, 734] on input "LTL Estimated arrival by [DATE] $460.00" at bounding box center [356, 734] width 11 height 11
radio input "true"
radio input "false"
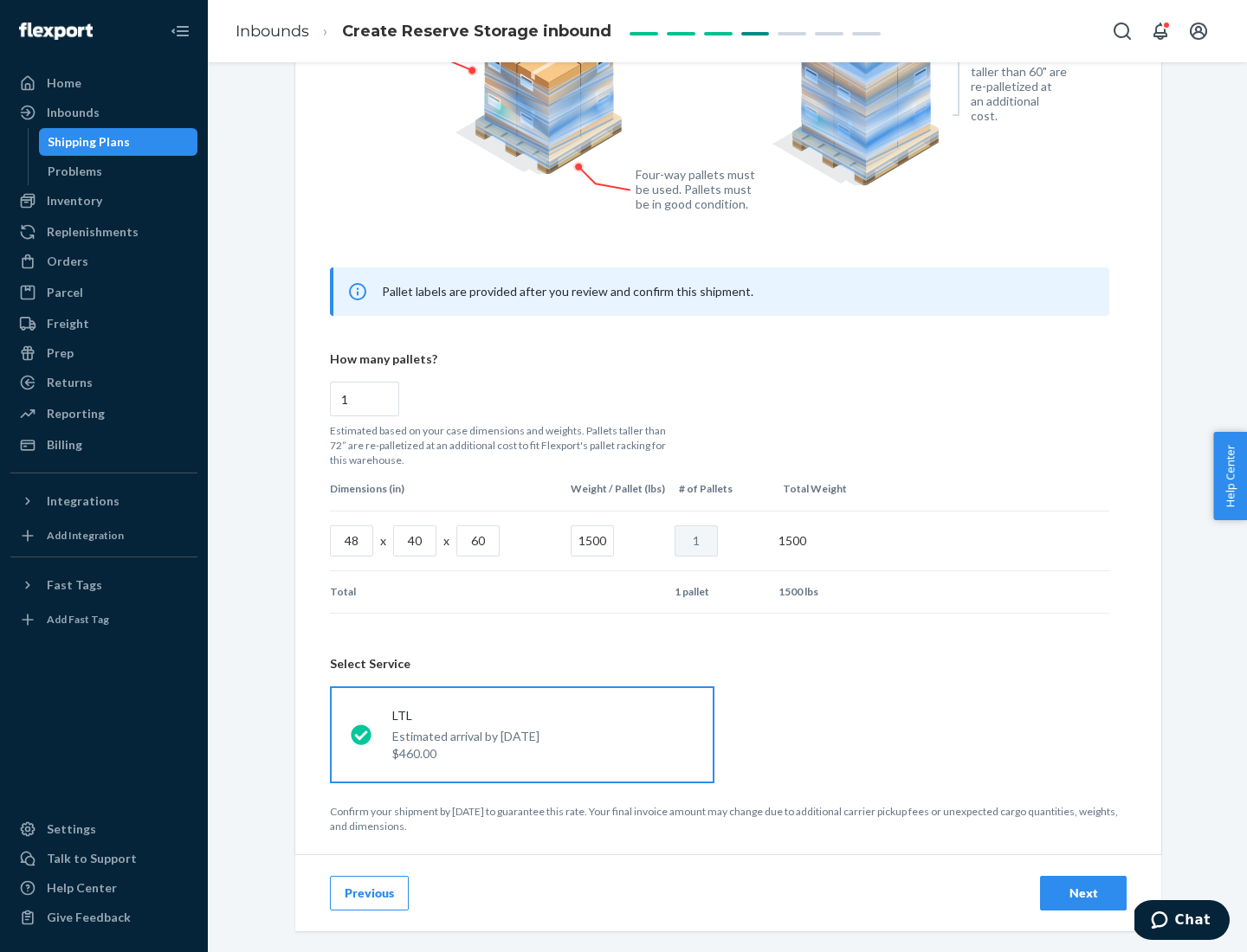
click at [1083, 893] on div "Next" at bounding box center [1083, 893] width 57 height 17
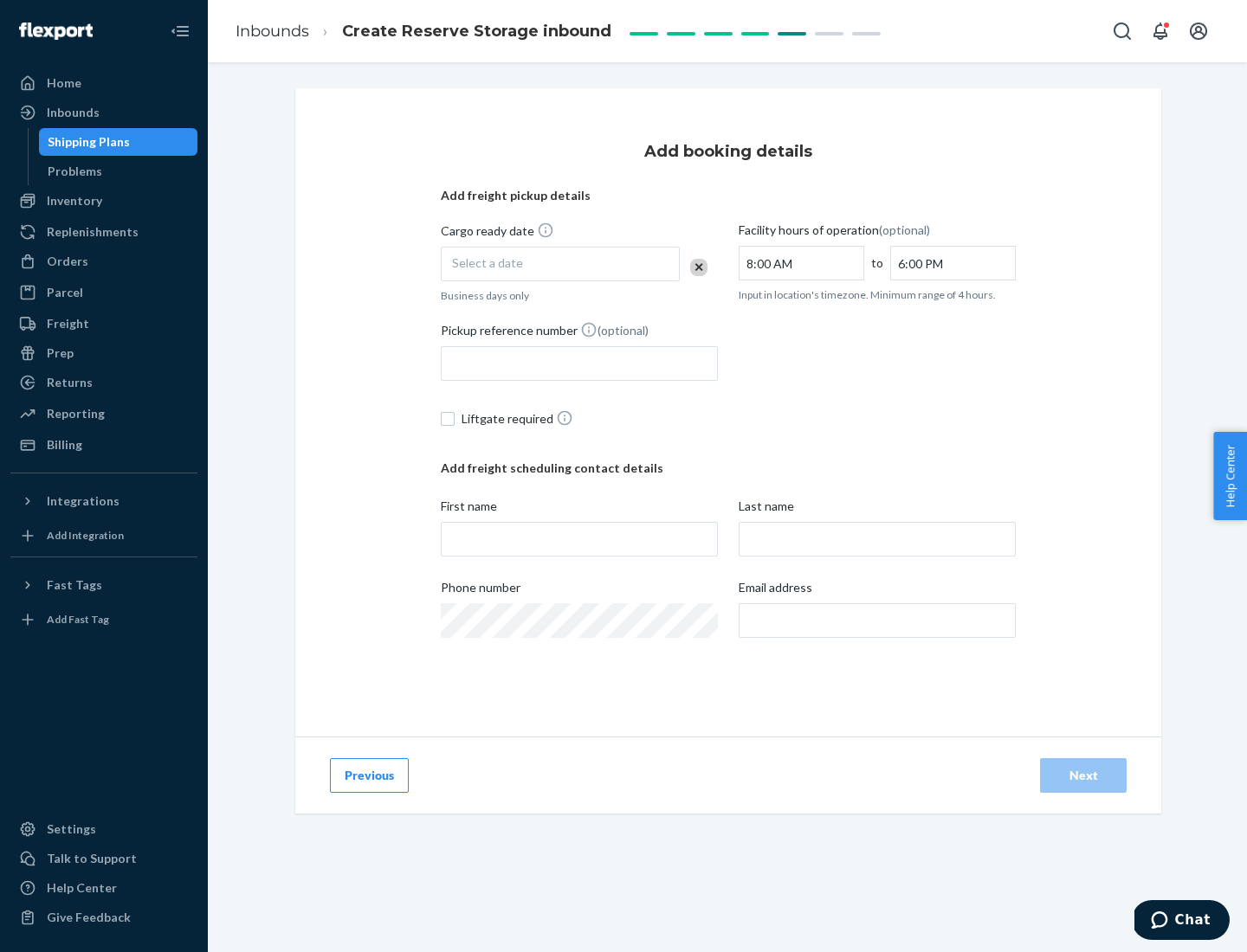
click at [561, 264] on div "Select a date" at bounding box center [560, 264] width 239 height 35
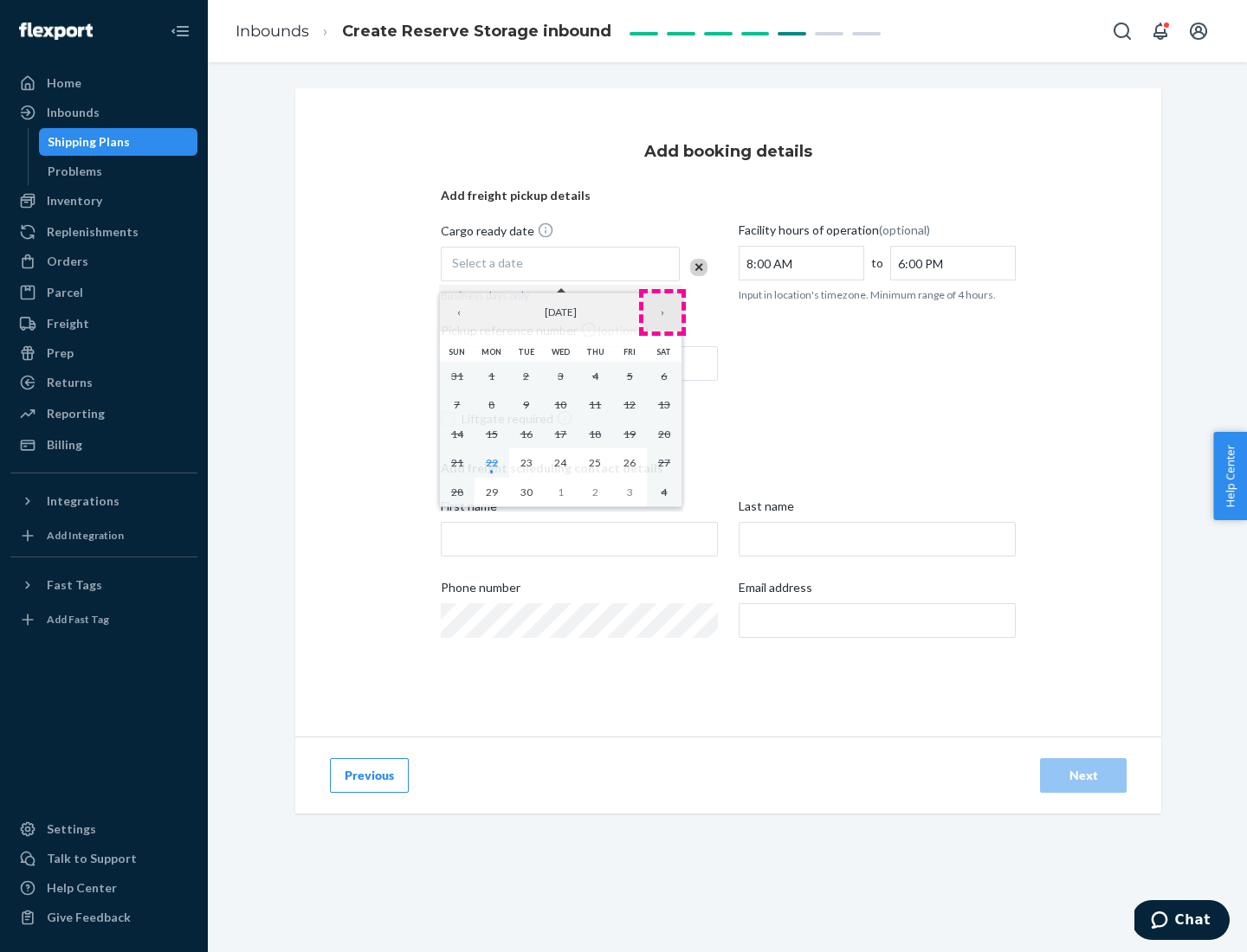
click at [662, 312] on button "›" at bounding box center [663, 313] width 38 height 38
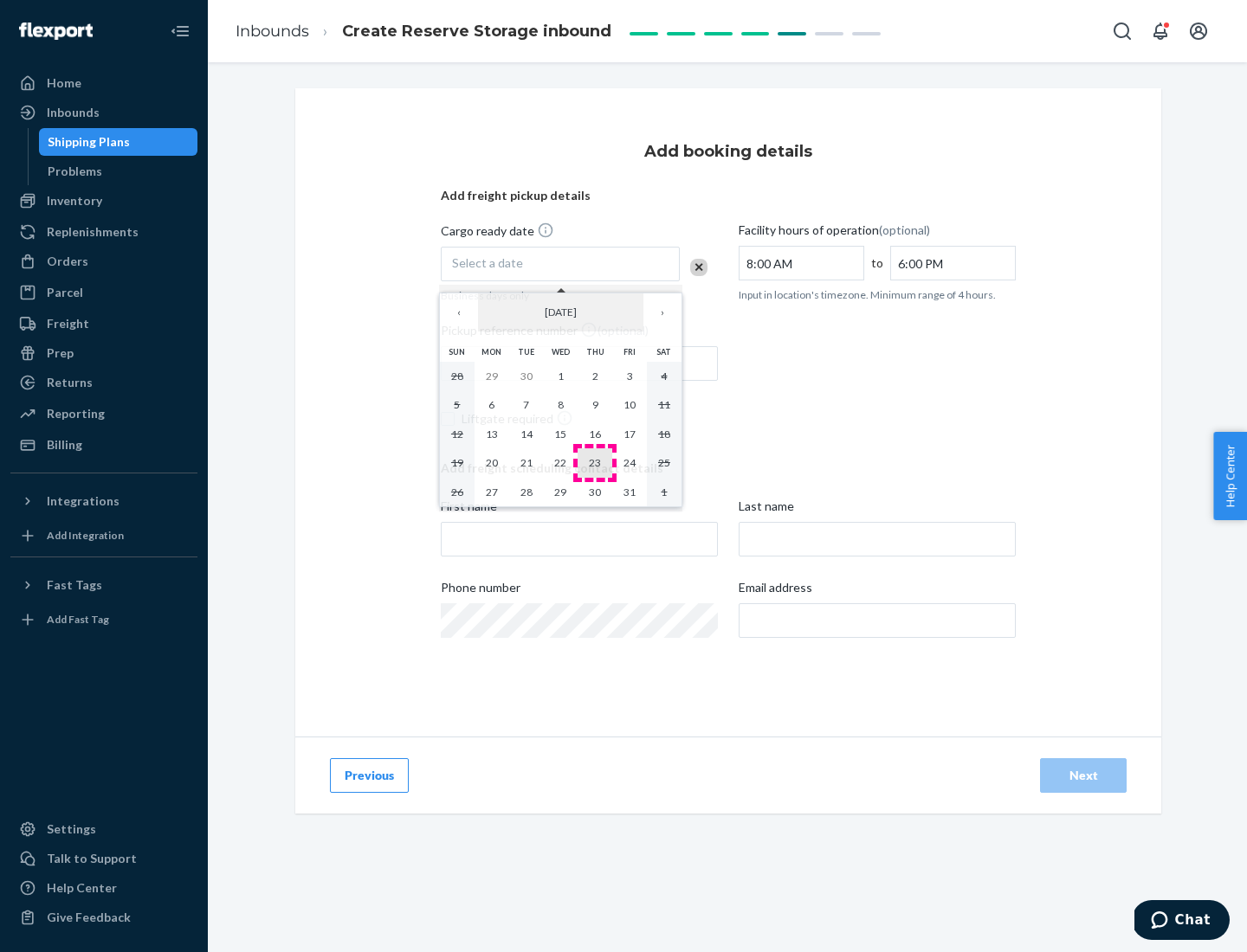
click at [595, 462] on abbr "23" at bounding box center [595, 462] width 12 height 13
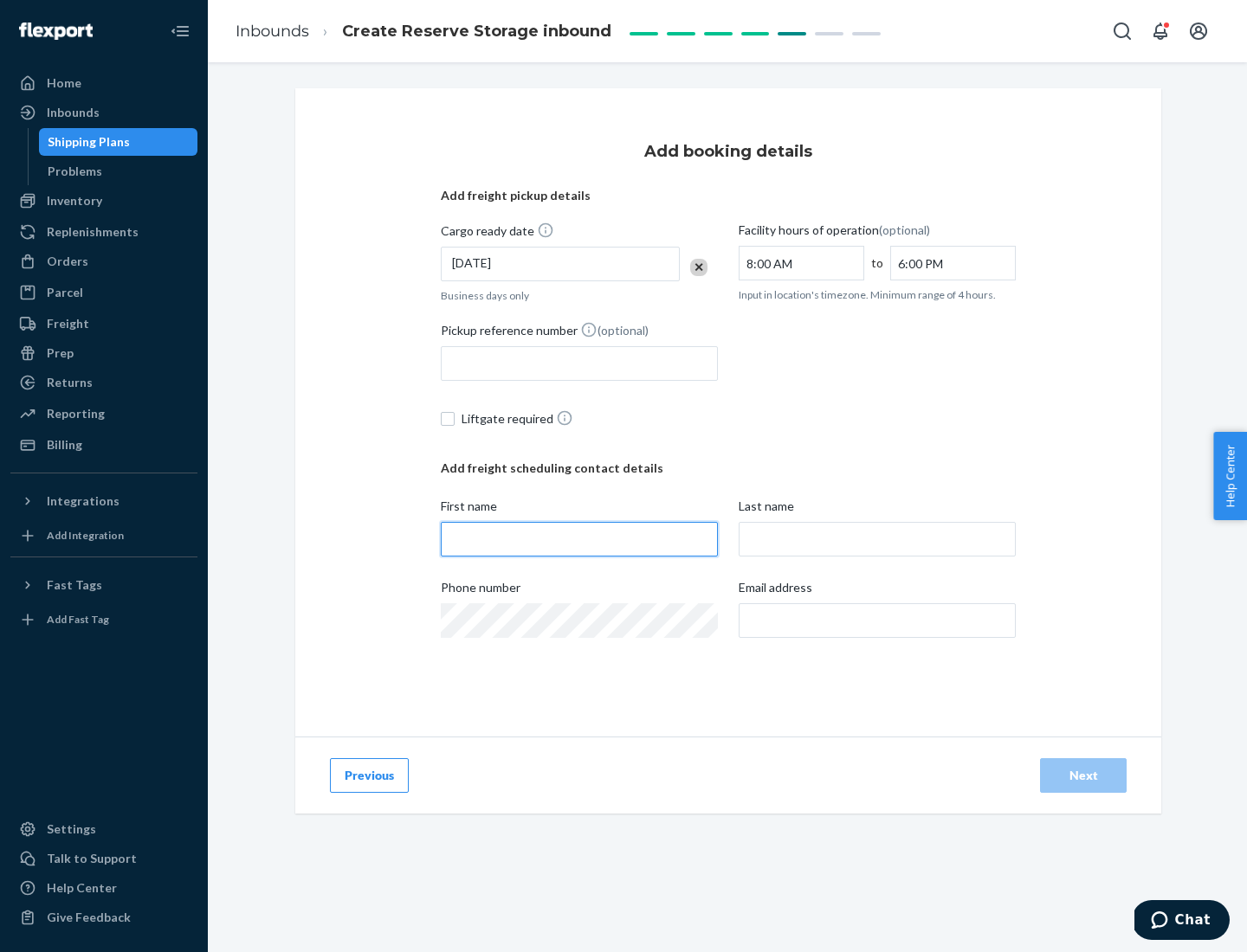
click at [579, 539] on input "First name" at bounding box center [579, 539] width 277 height 35
type input "[PERSON_NAME]"
click at [877, 539] on input "Last name" at bounding box center [876, 539] width 277 height 35
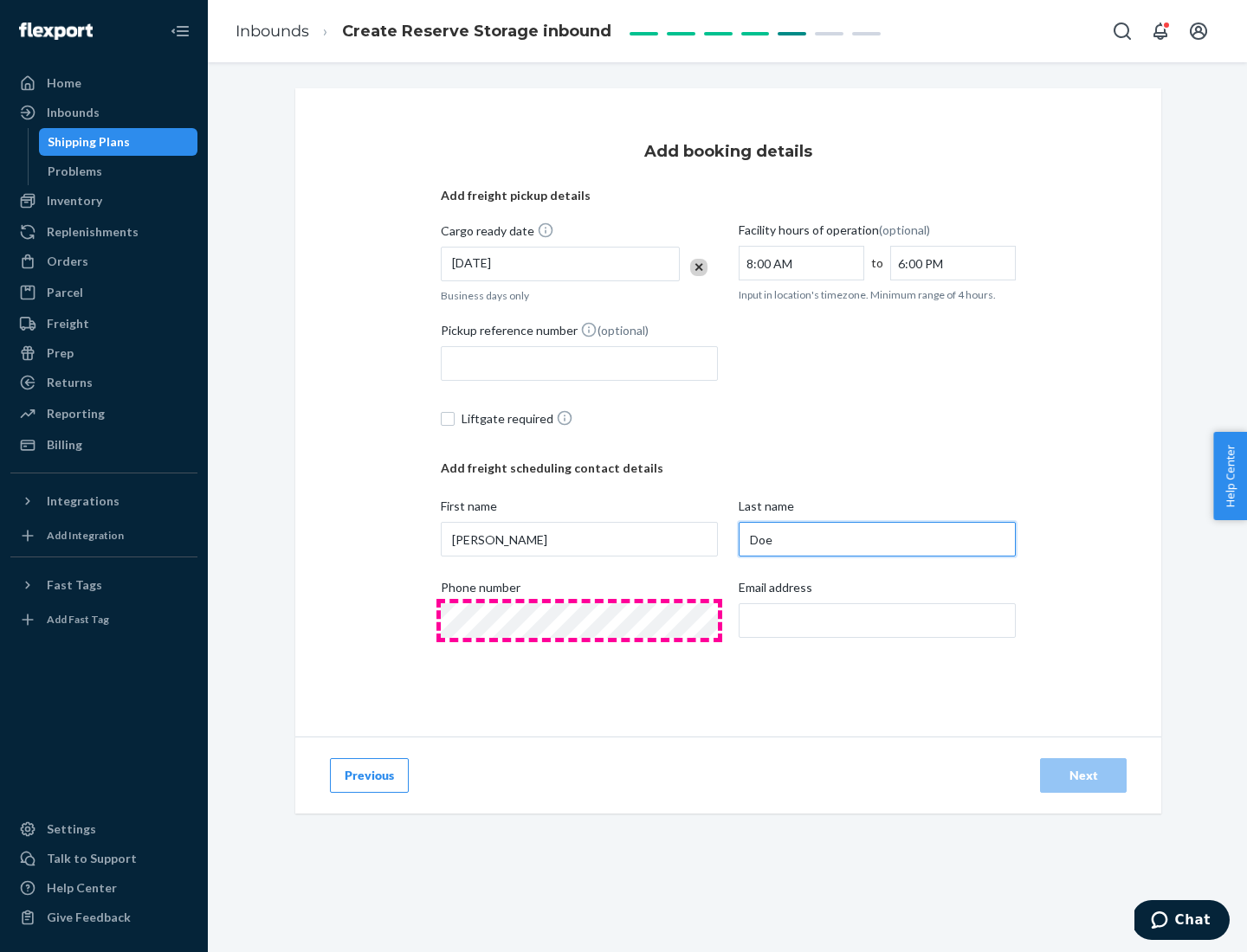
type input "Doe"
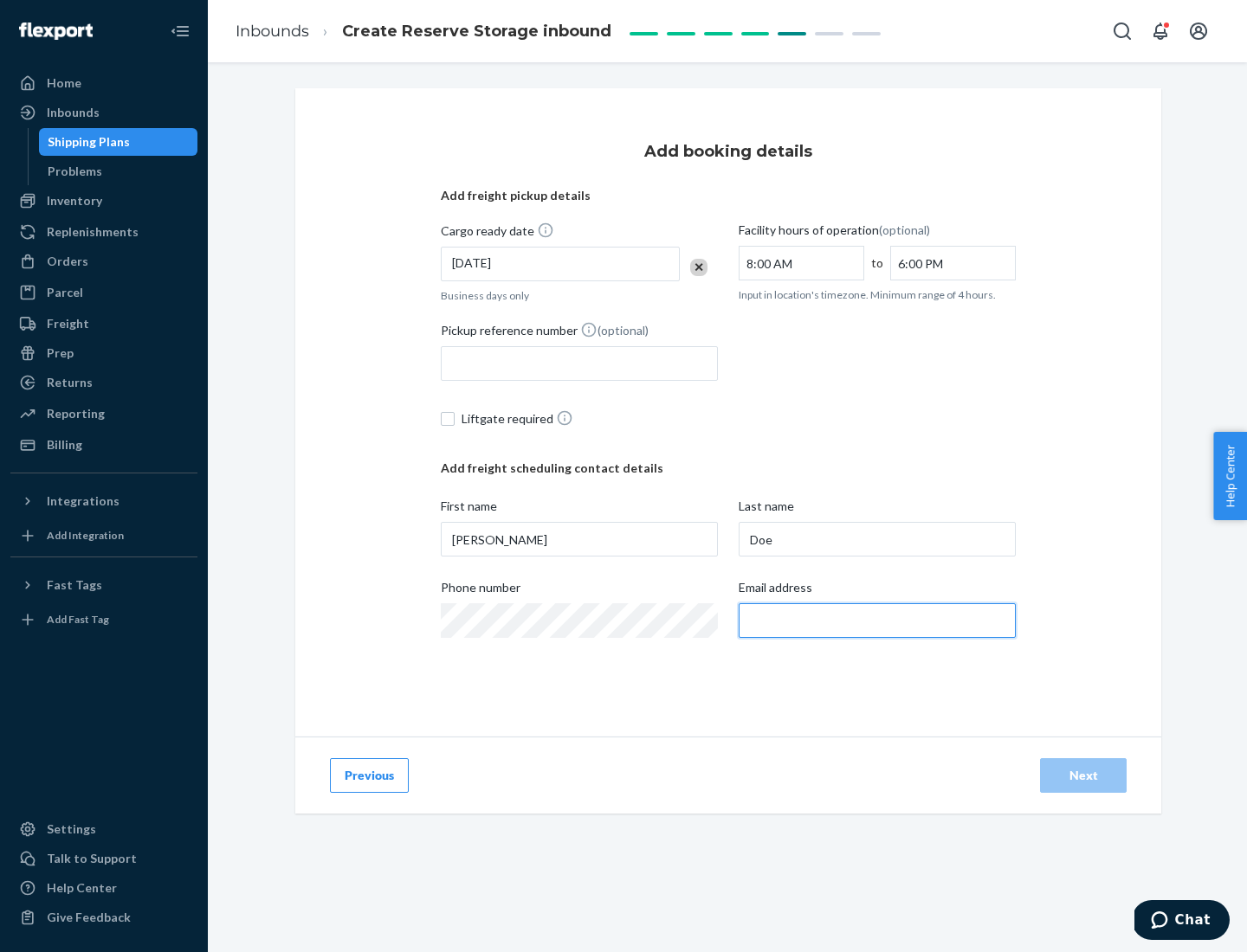
click at [877, 621] on input "Email address" at bounding box center [876, 621] width 277 height 35
type input "[EMAIL_ADDRESS][DOMAIN_NAME]"
click at [1083, 775] on div "Next" at bounding box center [1083, 775] width 57 height 17
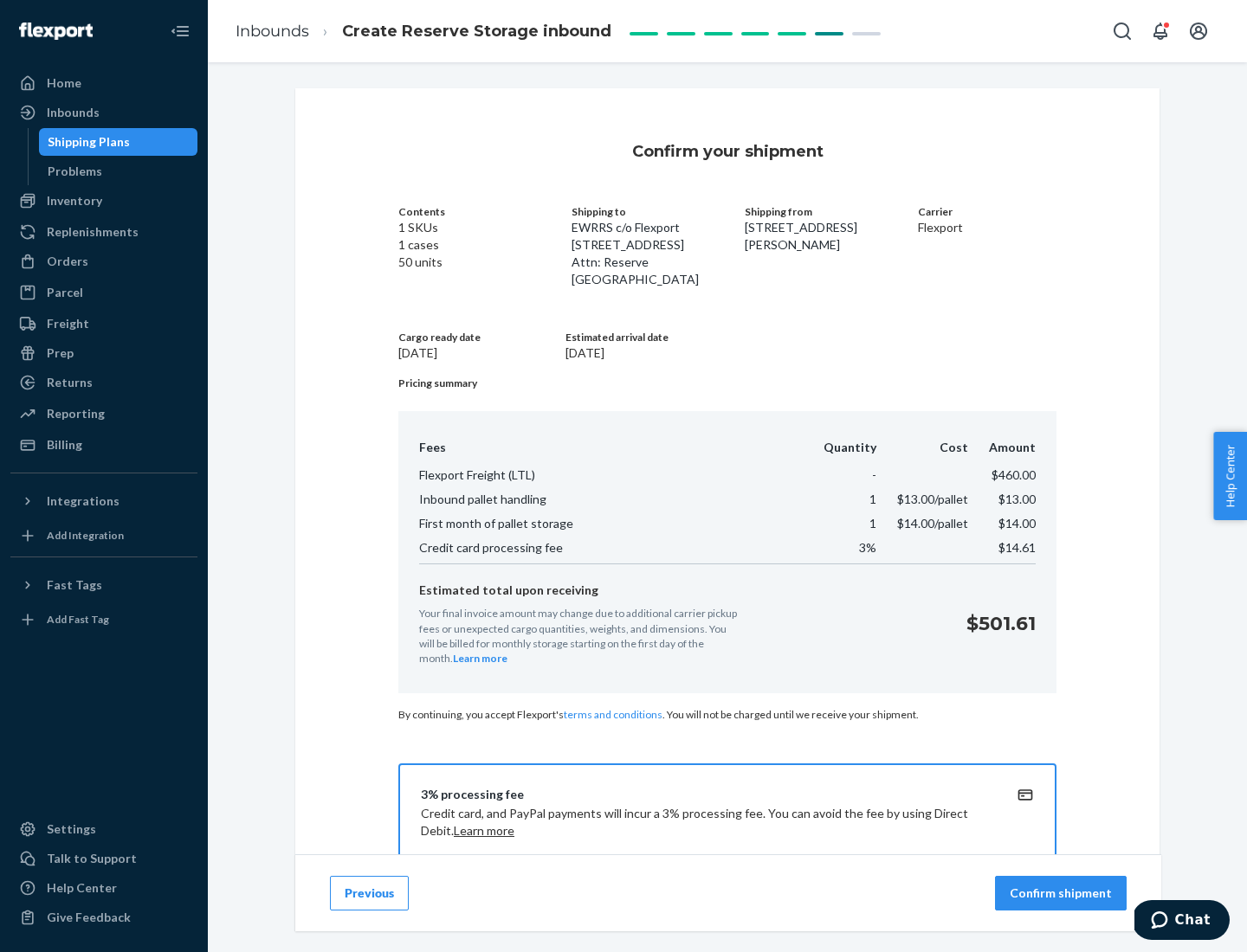
scroll to position [249, 0]
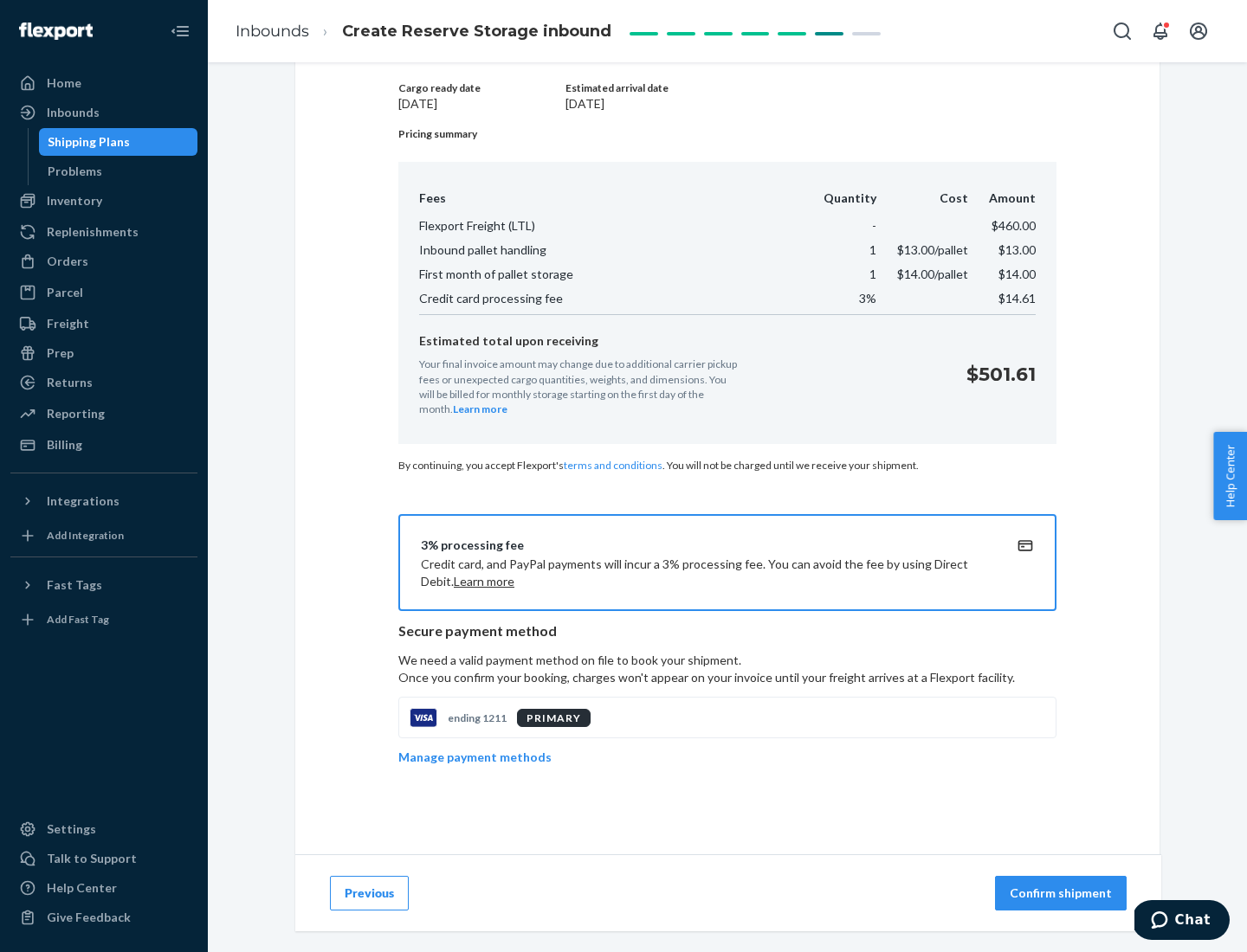
click at [1062, 893] on p "Confirm shipment" at bounding box center [1060, 893] width 102 height 17
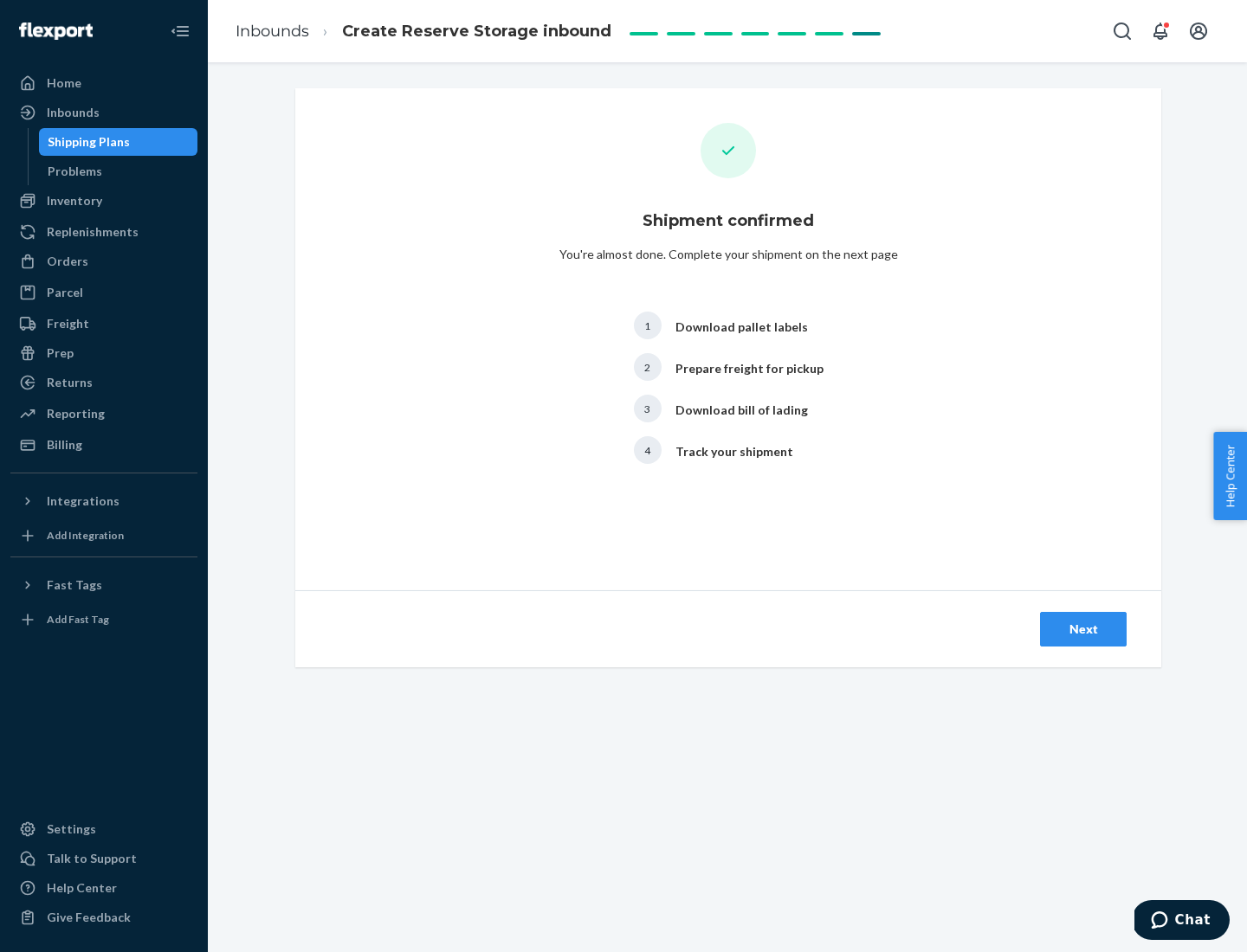
click at [1083, 629] on div "Next" at bounding box center [1083, 629] width 57 height 17
